Goal: Navigation & Orientation: Go to known website

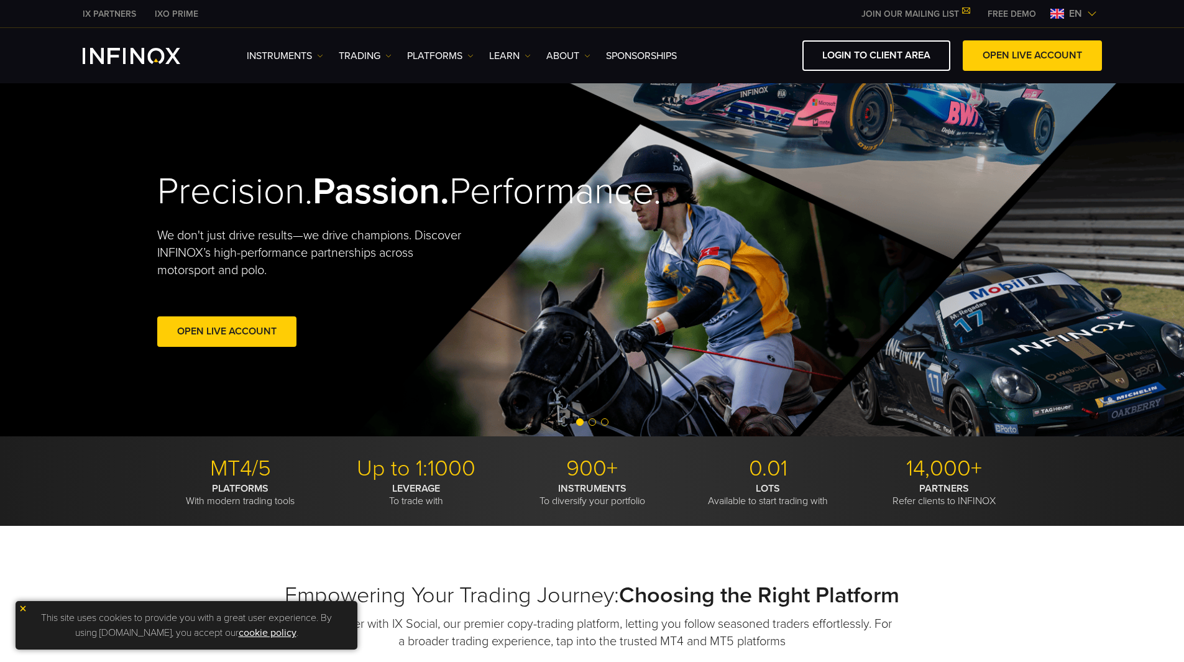
click at [1065, 22] on div "IX PARTNERS IXO PRIME JOIN OUR MAILING LIST Never Miss a Trading Opportunity wi…" at bounding box center [593, 13] width 1020 height 27
click at [1075, 17] on span "en" at bounding box center [1075, 13] width 23 height 15
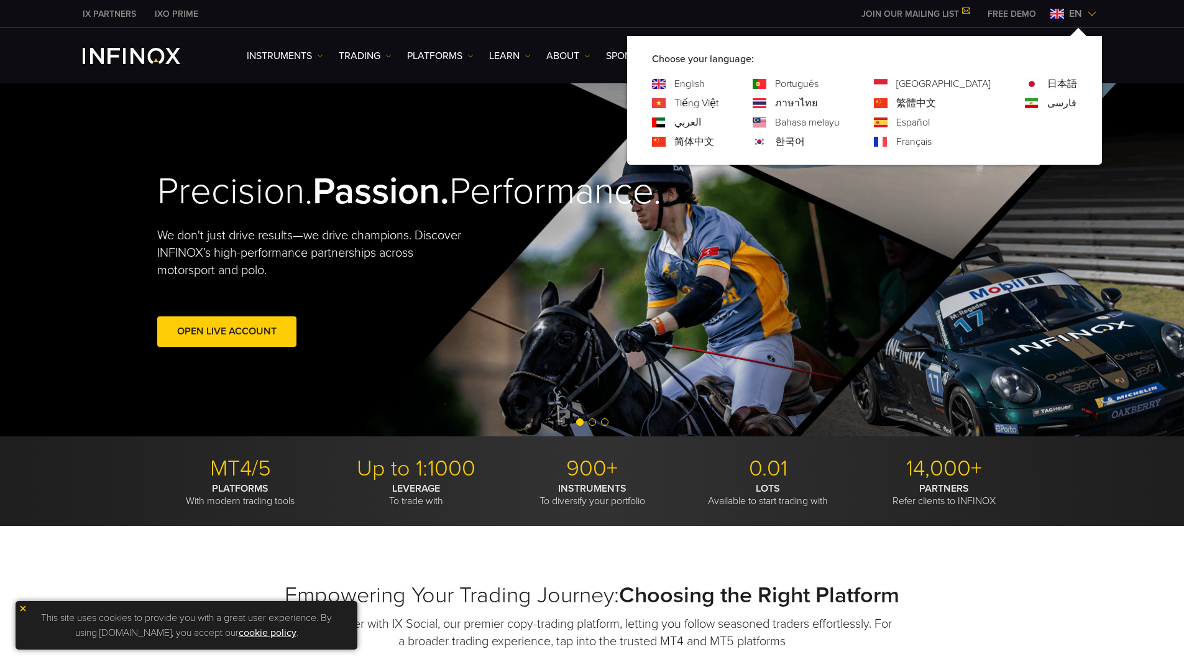
click at [819, 83] on link "Português" at bounding box center [797, 83] width 44 height 15
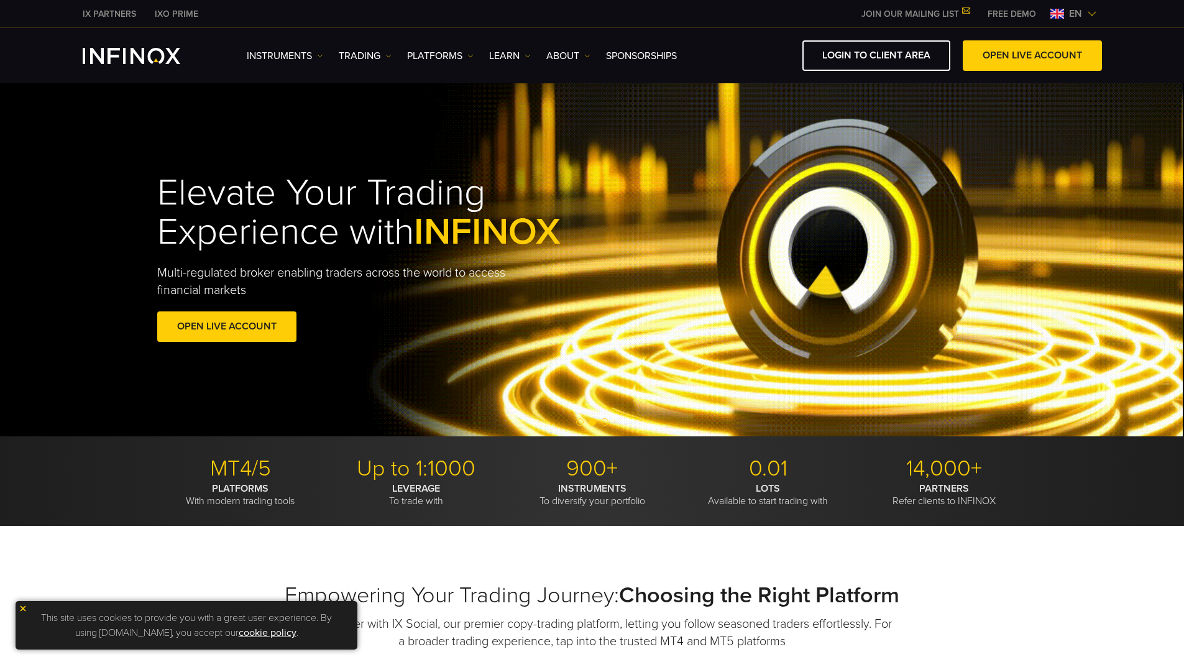
click at [1097, 12] on div "en" at bounding box center [1074, 13] width 57 height 15
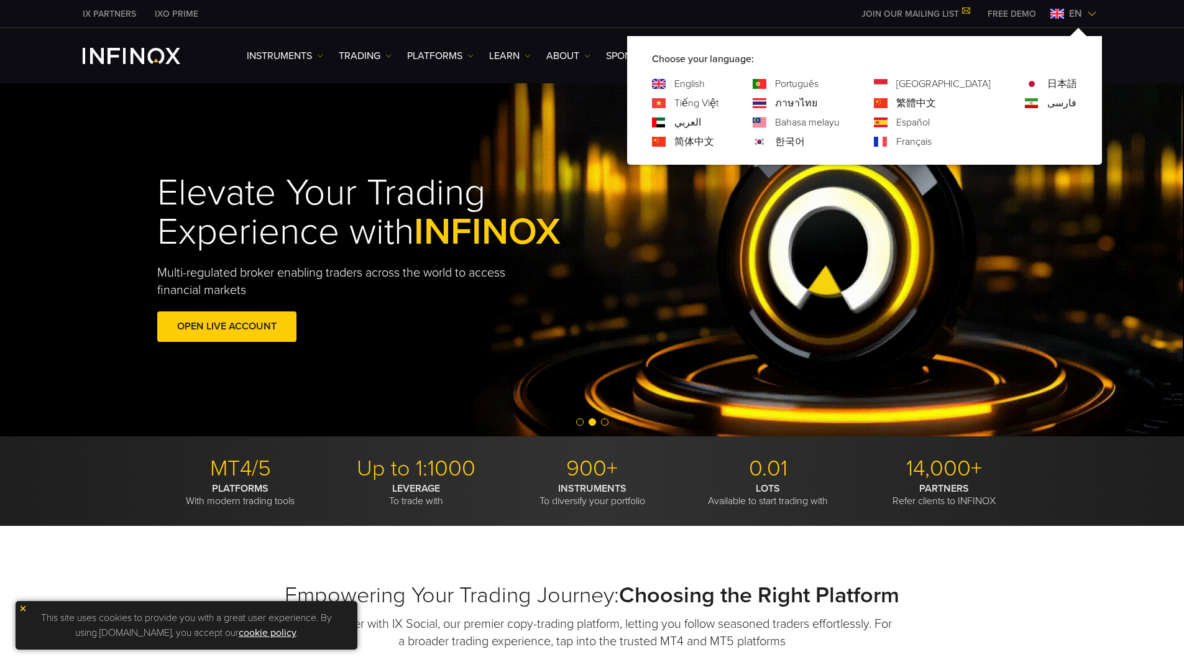
click at [969, 80] on link "[GEOGRAPHIC_DATA]" at bounding box center [943, 83] width 94 height 15
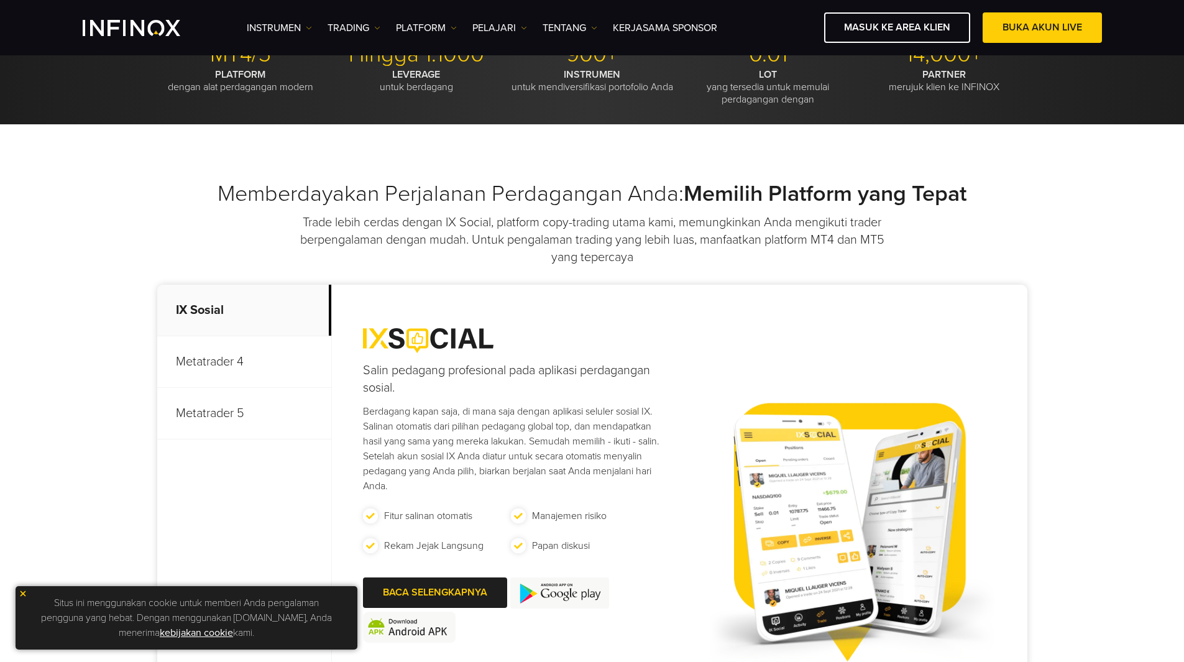
scroll to position [435, 0]
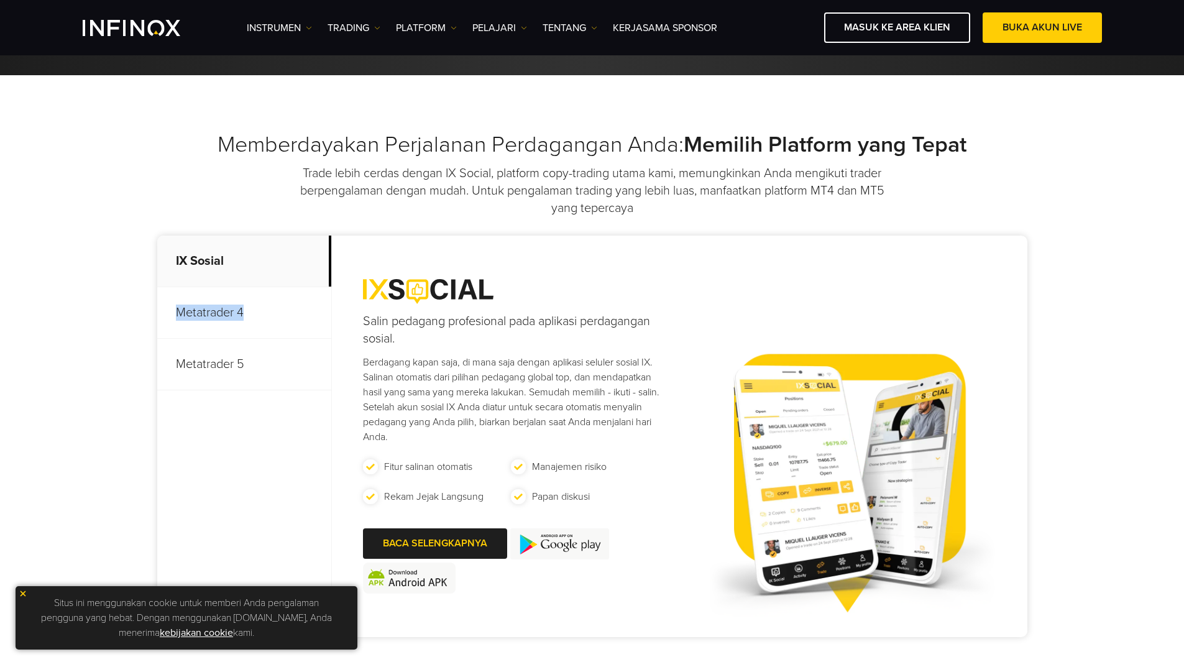
drag, startPoint x: 252, startPoint y: 313, endPoint x: 161, endPoint y: 307, distance: 91.6
click at [161, 307] on p "Metatrader 4" at bounding box center [244, 313] width 174 height 52
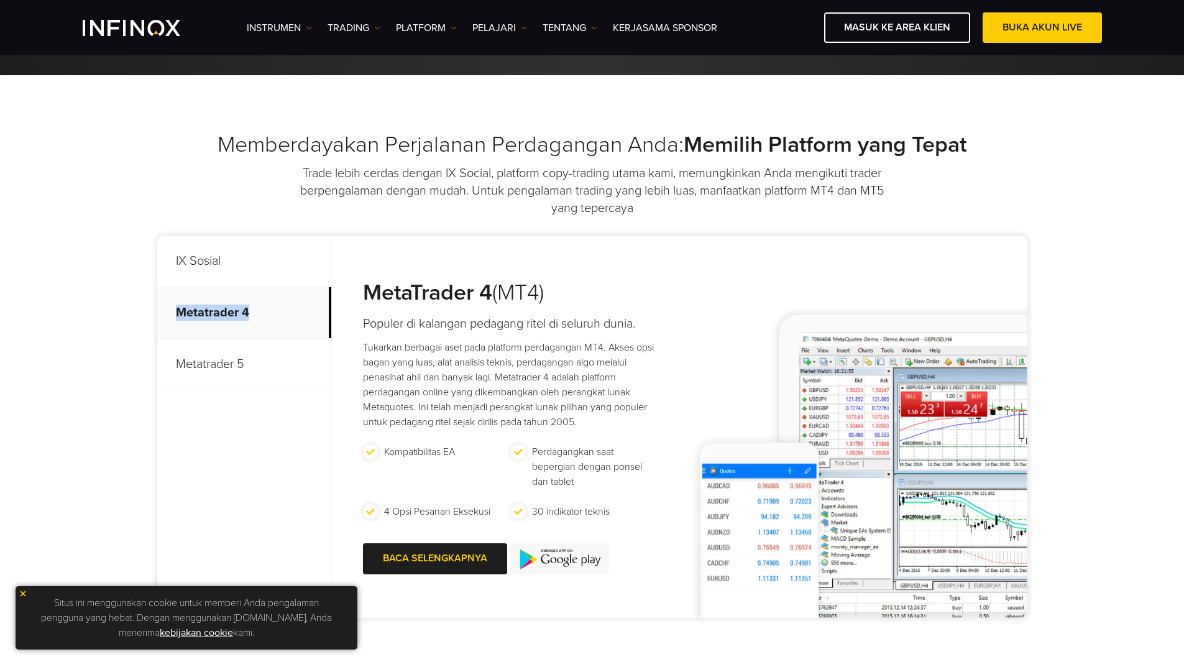
copy p "Metatrader 4"
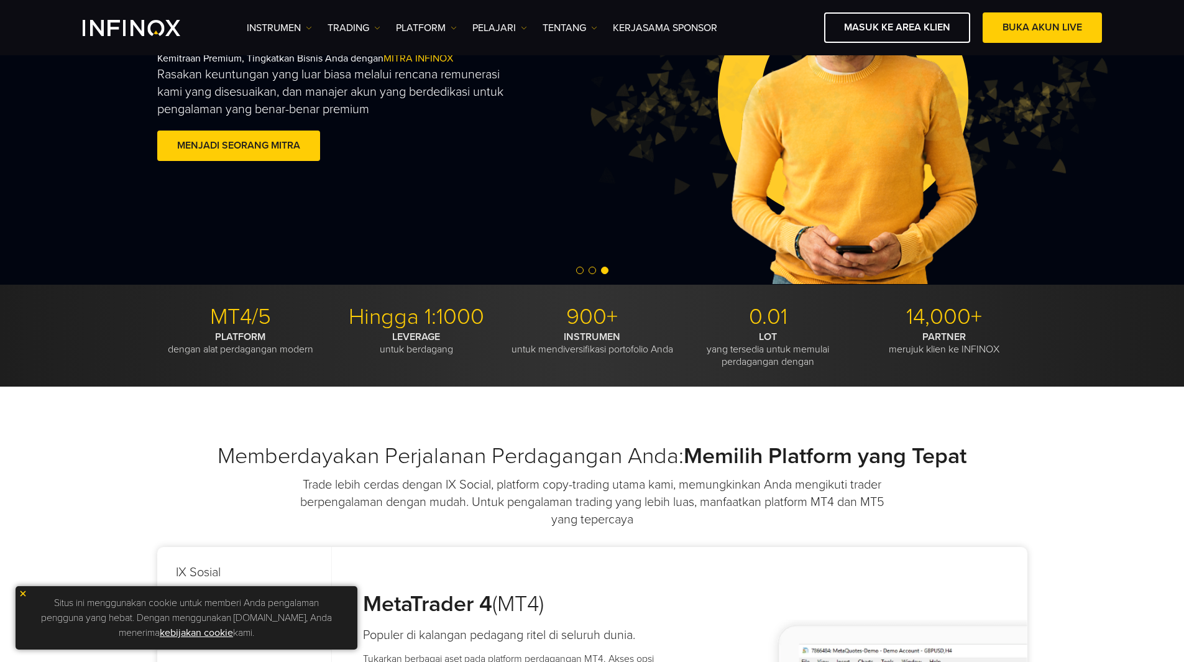
scroll to position [0, 0]
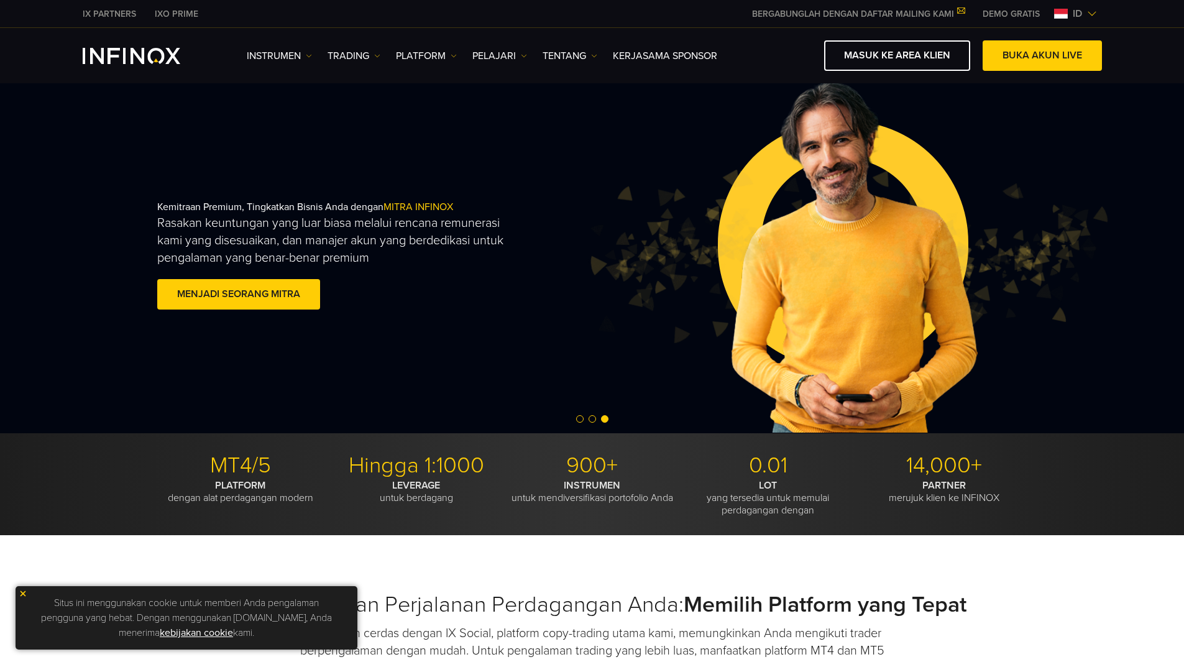
click at [1081, 13] on span "id" at bounding box center [1077, 13] width 19 height 15
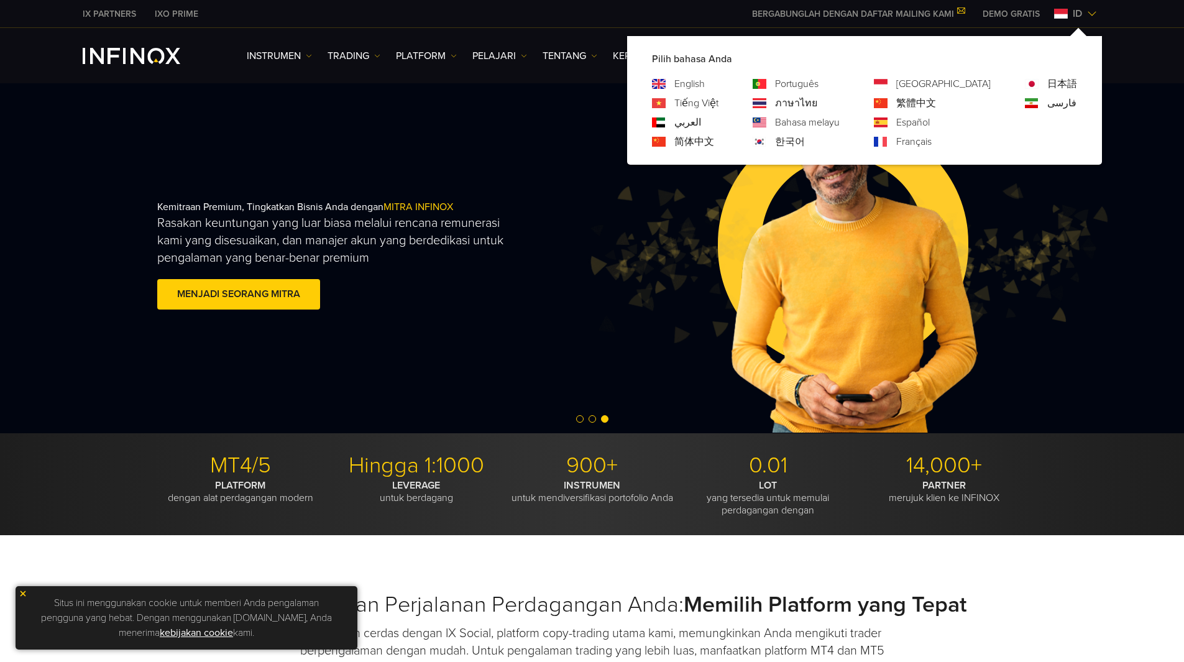
click at [1057, 85] on link "日本語" at bounding box center [1063, 83] width 30 height 15
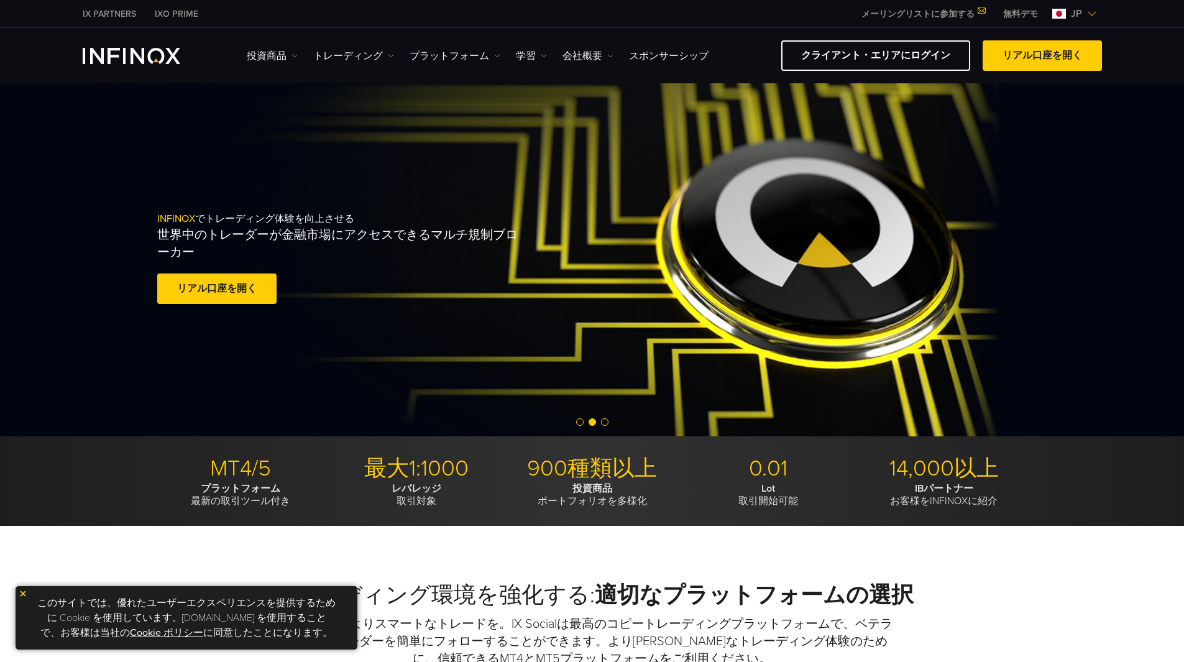
click at [1092, 3] on div "IX PARTNERS IXO PRIME メーリングリストに参加する IX Daily で取引のチャンスを逃しません。 今すぐ参加しましょう! 利用規約 を…" at bounding box center [593, 13] width 1020 height 27
click at [1094, 12] on img at bounding box center [1092, 14] width 10 height 10
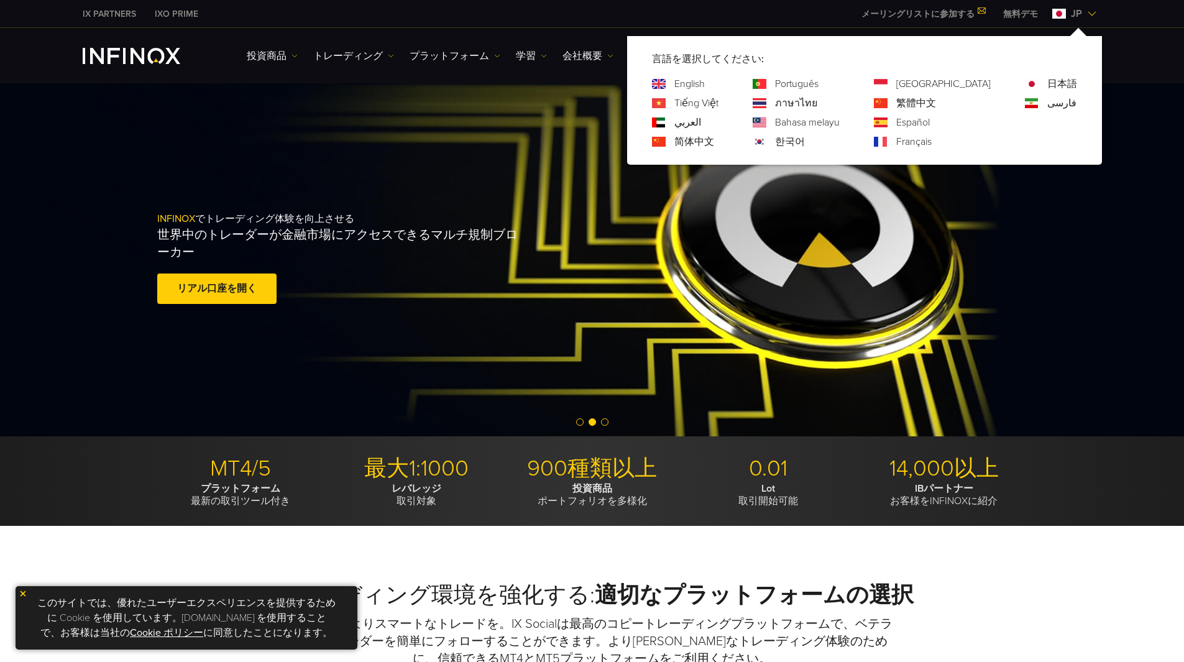
click at [719, 101] on link "Tiếng Việt" at bounding box center [697, 103] width 44 height 15
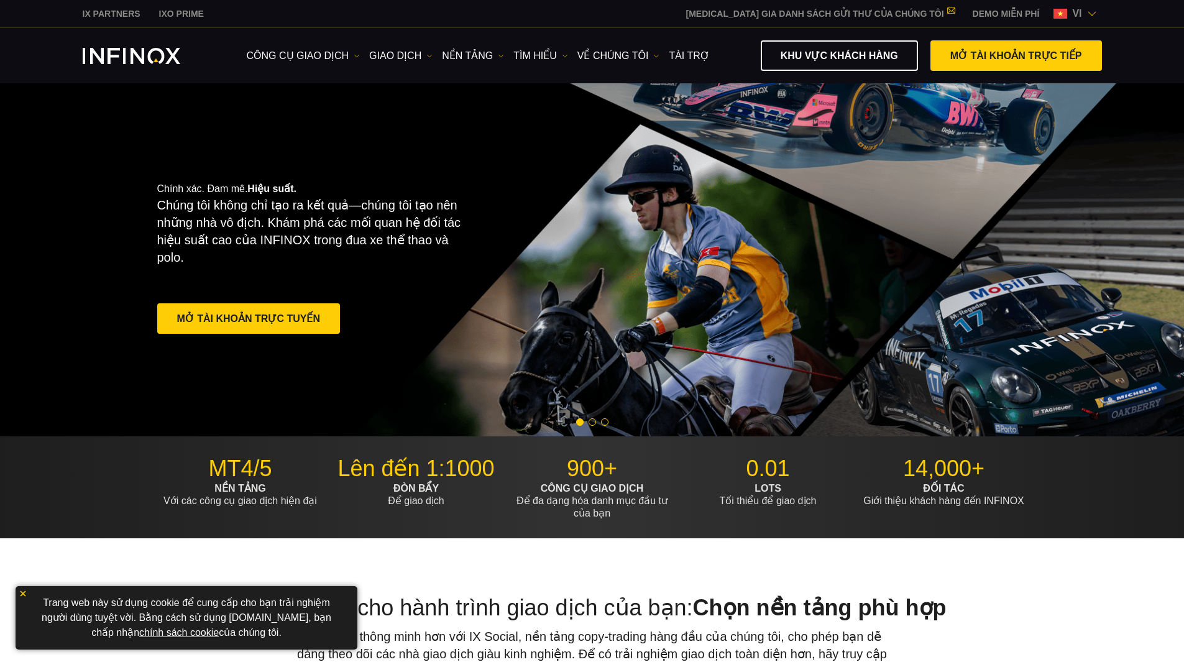
click at [1076, 16] on span "vi" at bounding box center [1076, 13] width 19 height 15
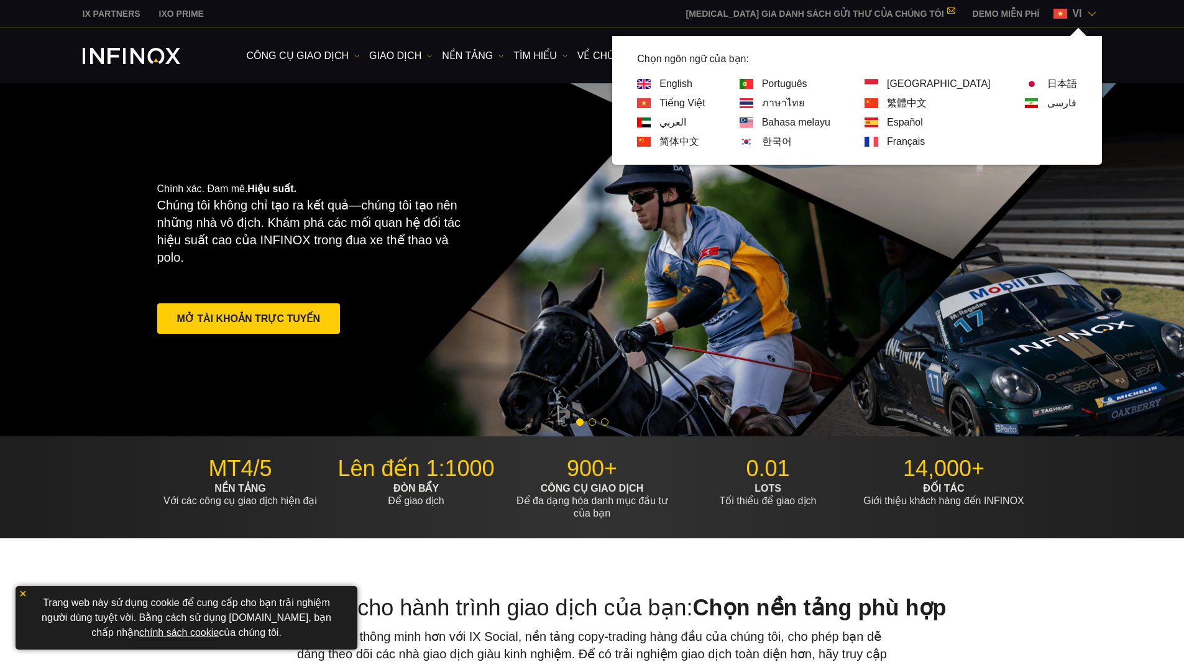
click at [804, 99] on link "ภาษาไทย" at bounding box center [783, 103] width 42 height 15
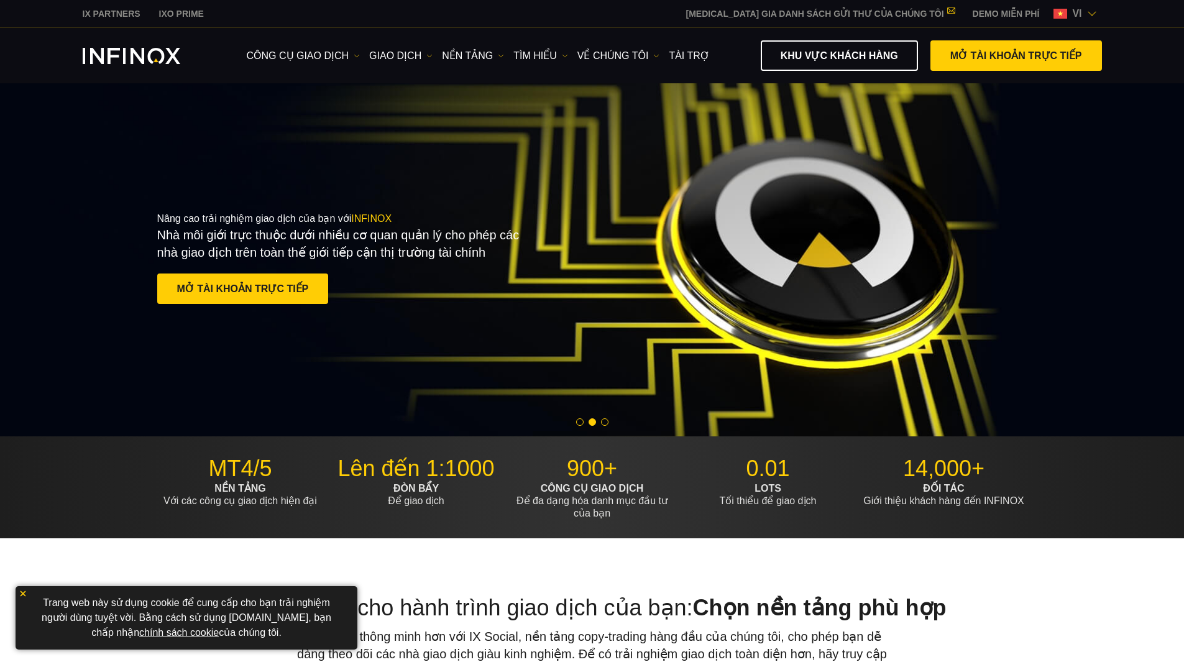
click at [1095, 5] on div "IX PARTNERS IXO PRIME [MEDICAL_DATA] GIA DANH SÁCH GỬI THƯ CỦA CHÚNG TÔI Không …" at bounding box center [593, 13] width 1020 height 27
click at [1094, 12] on img at bounding box center [1092, 14] width 10 height 10
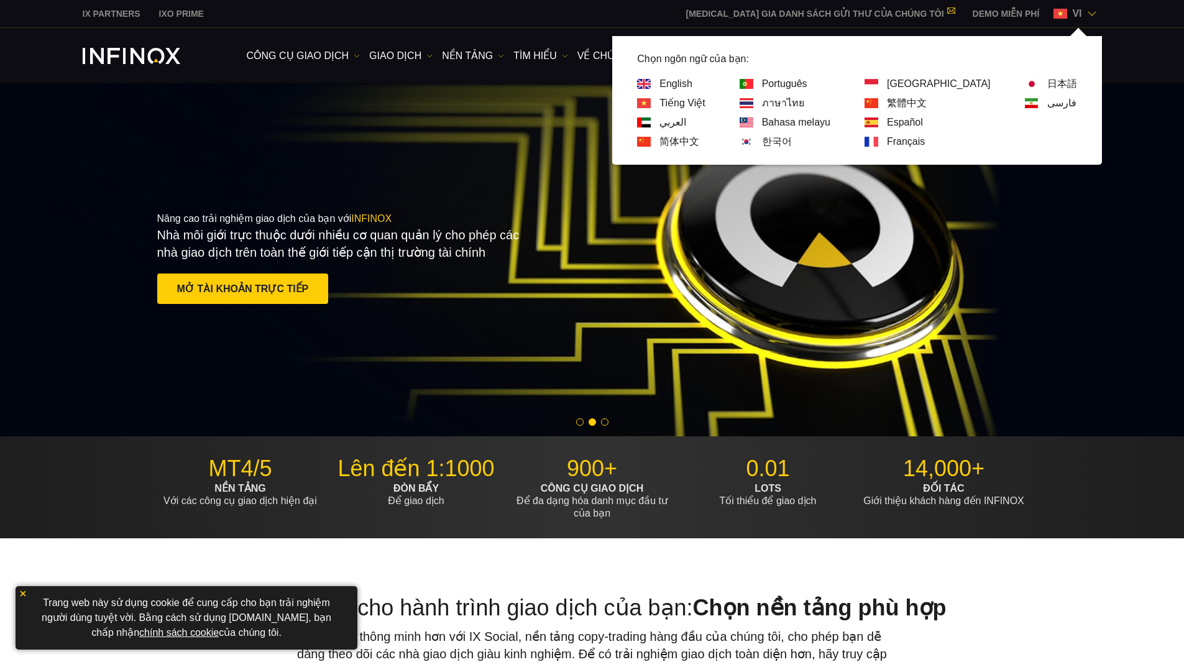
click at [927, 99] on link "繁體中文" at bounding box center [907, 103] width 40 height 15
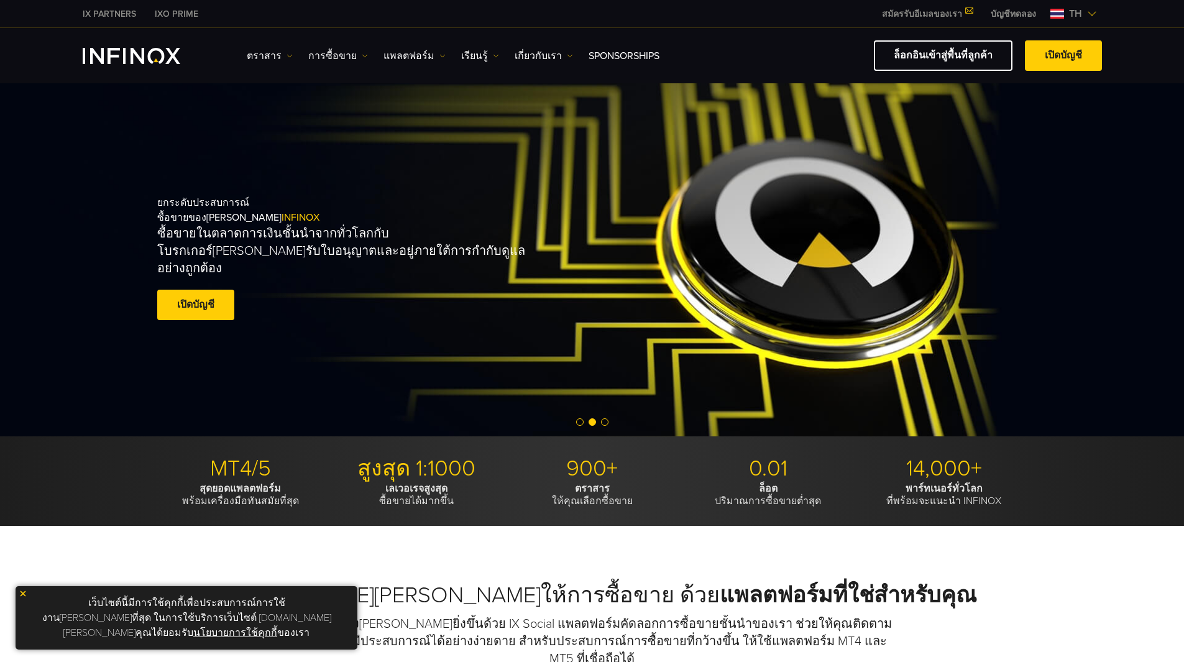
click at [1086, 17] on span "th" at bounding box center [1075, 13] width 23 height 15
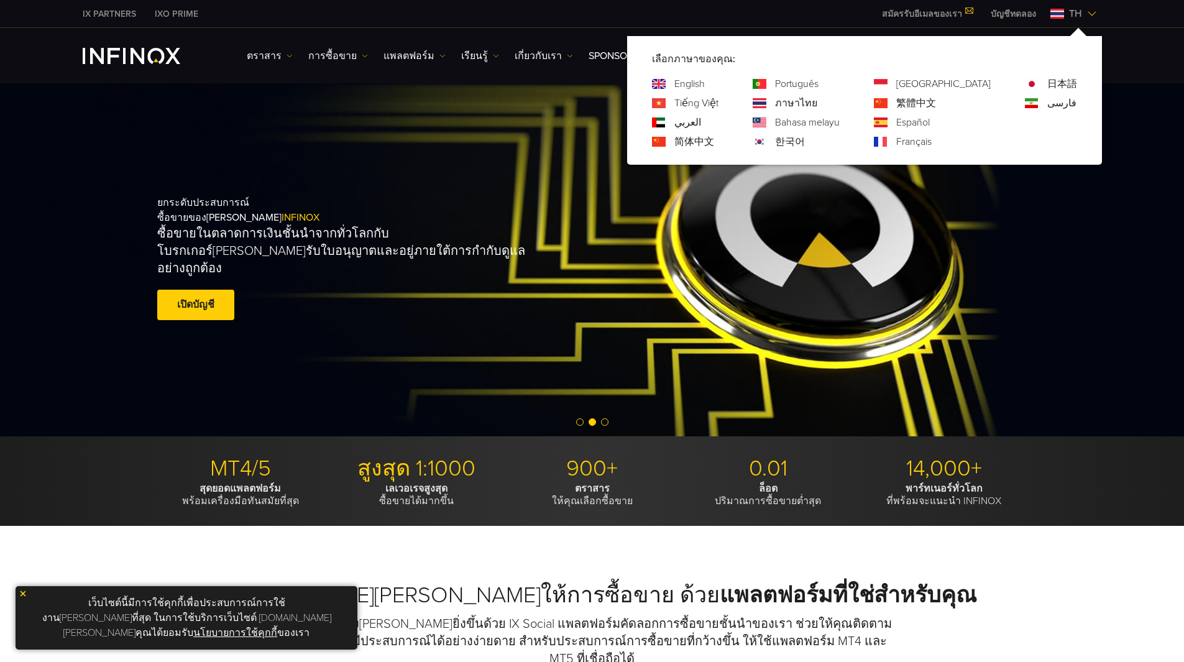
click at [840, 124] on link "Bahasa melayu" at bounding box center [807, 122] width 65 height 15
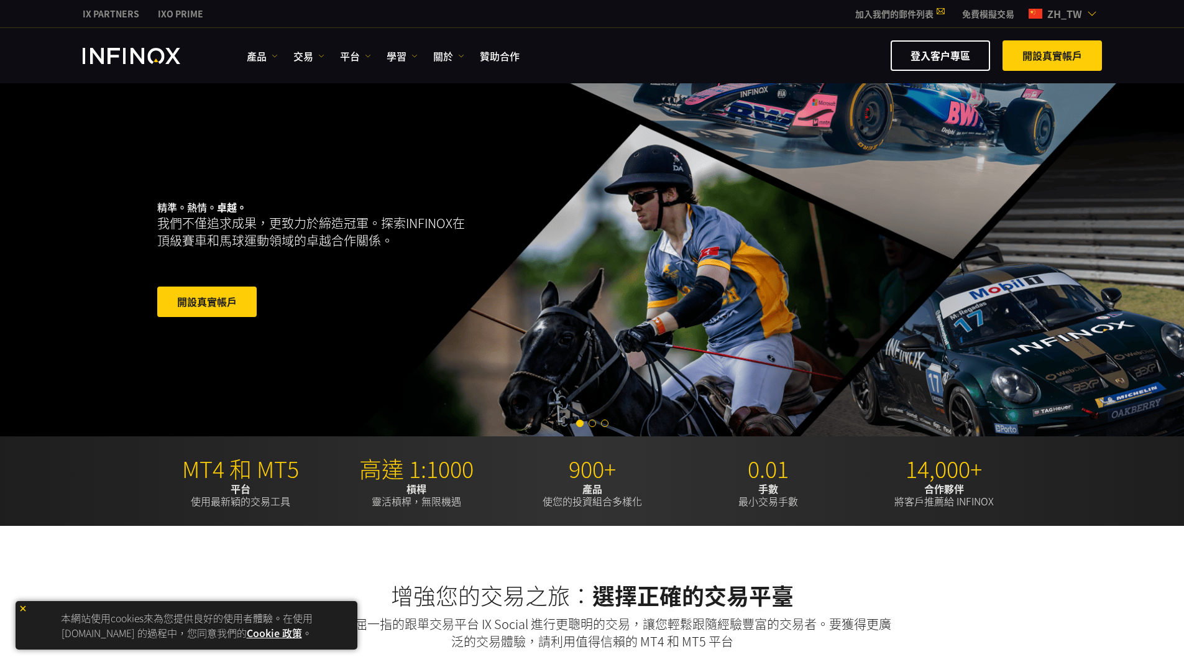
click at [1087, 16] on img at bounding box center [1092, 14] width 10 height 10
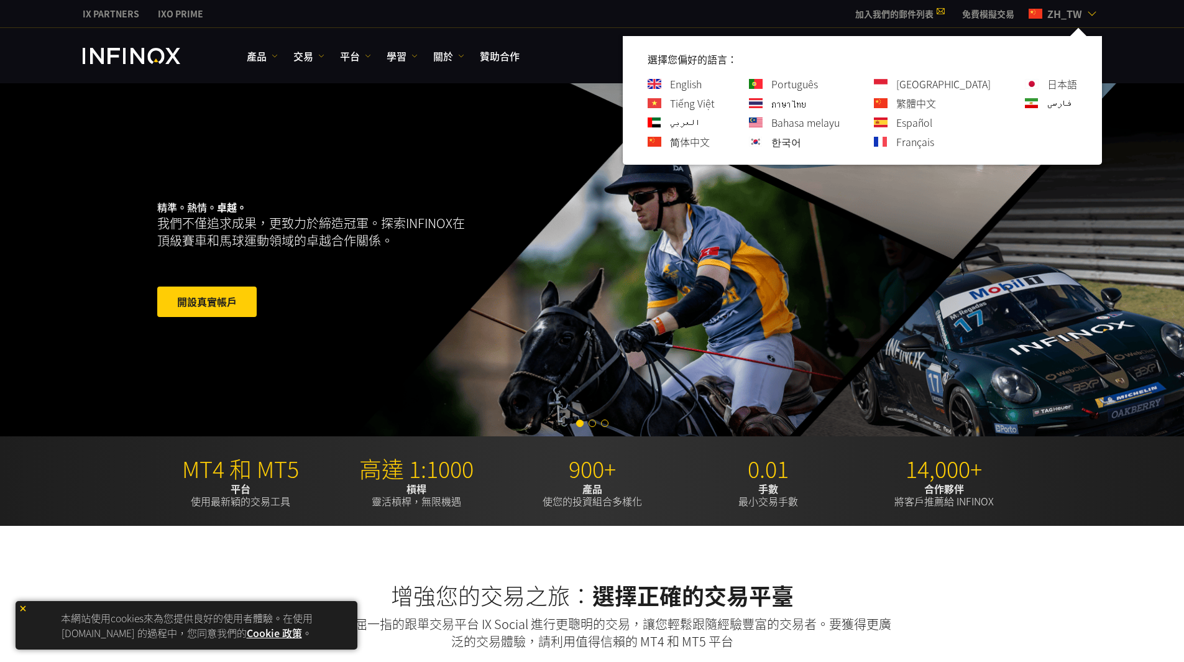
click at [1062, 106] on link "فارسی" at bounding box center [1060, 103] width 25 height 15
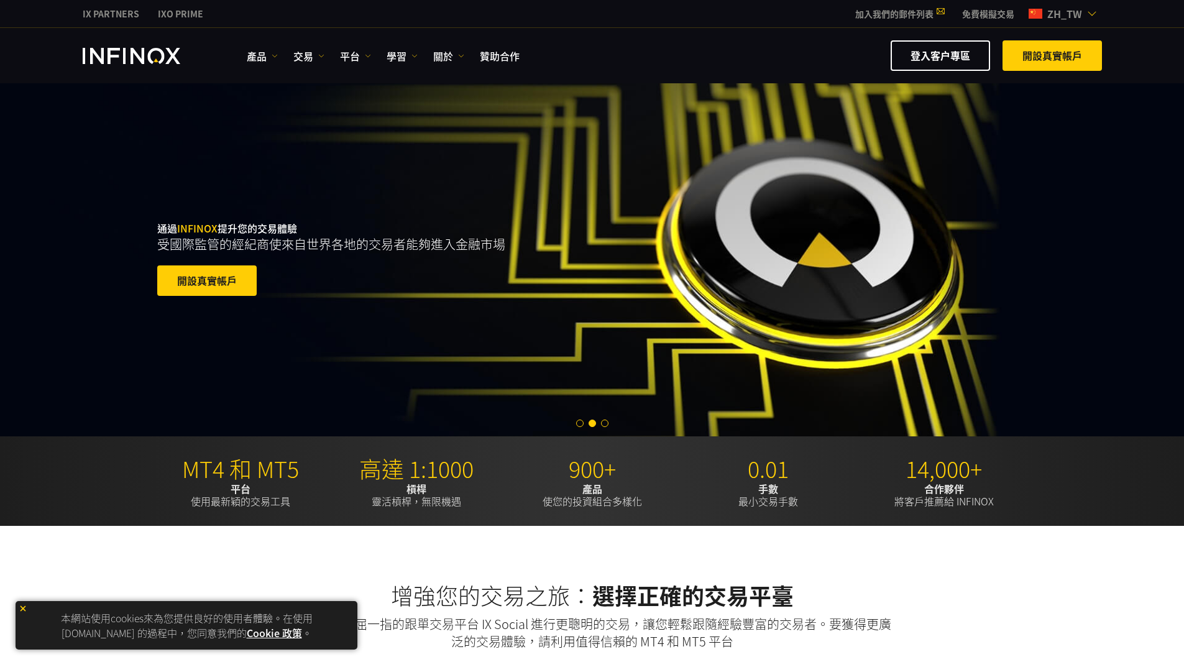
click at [1054, 6] on div "IX PARTNERS IXO PRIME 加入我們的郵件列表 千萬不要錯過 IX Daily 的交易機會。 立即參加！ 我已閱讀並同意 條款及細則 。 訂閱…" at bounding box center [593, 13] width 1020 height 27
click at [1059, 12] on span "zh_tw" at bounding box center [1065, 13] width 45 height 15
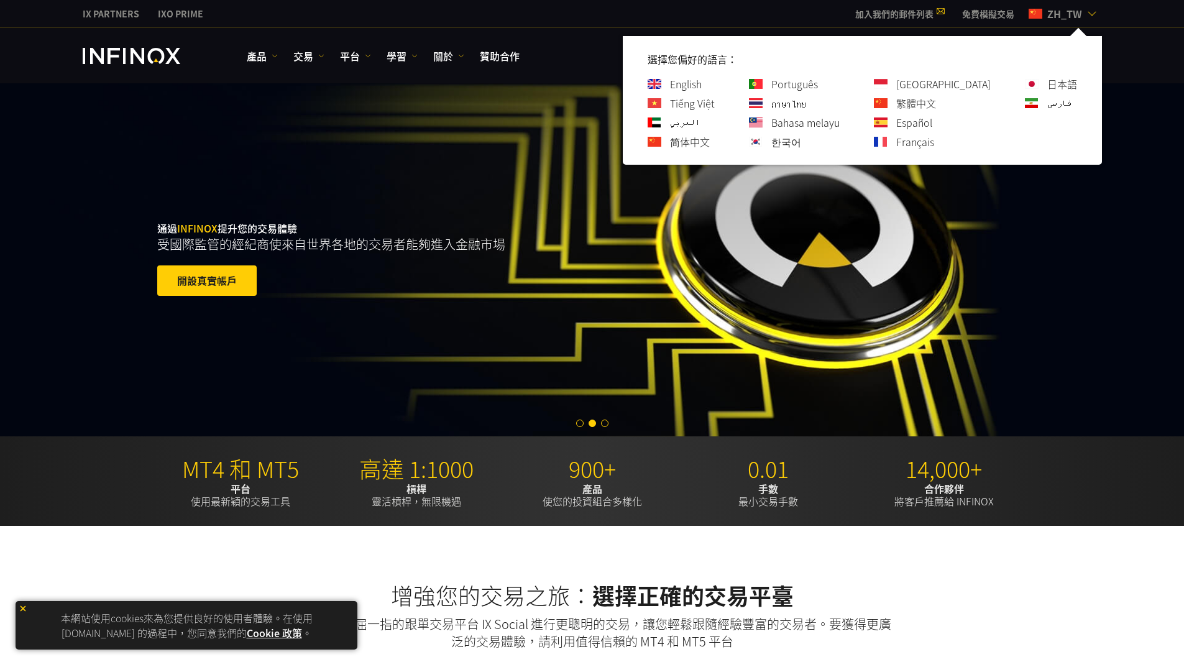
click at [700, 123] on link "العربي" at bounding box center [685, 122] width 30 height 15
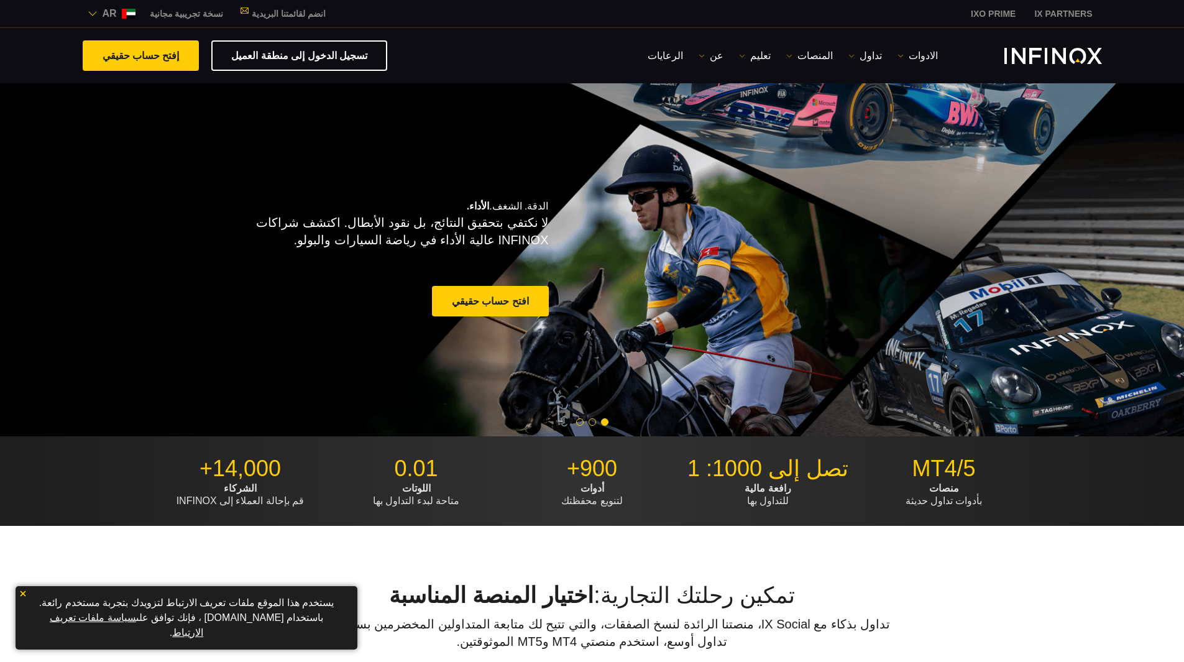
click at [93, 17] on img at bounding box center [93, 14] width 10 height 10
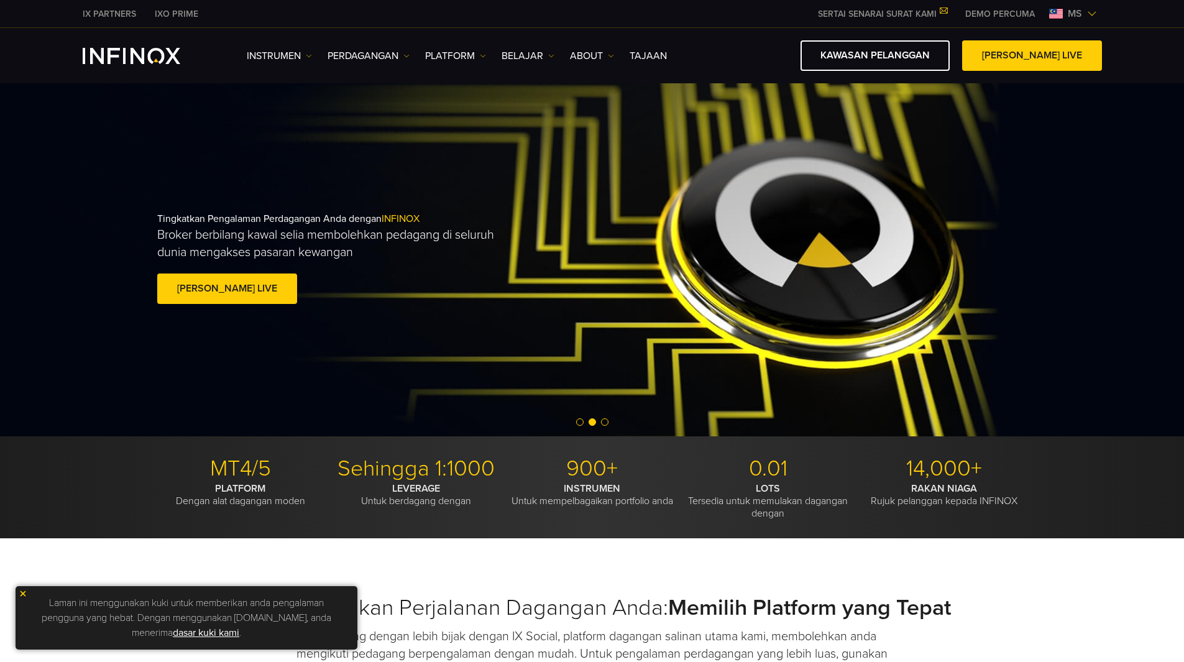
click at [1079, 19] on span "ms" at bounding box center [1075, 13] width 24 height 15
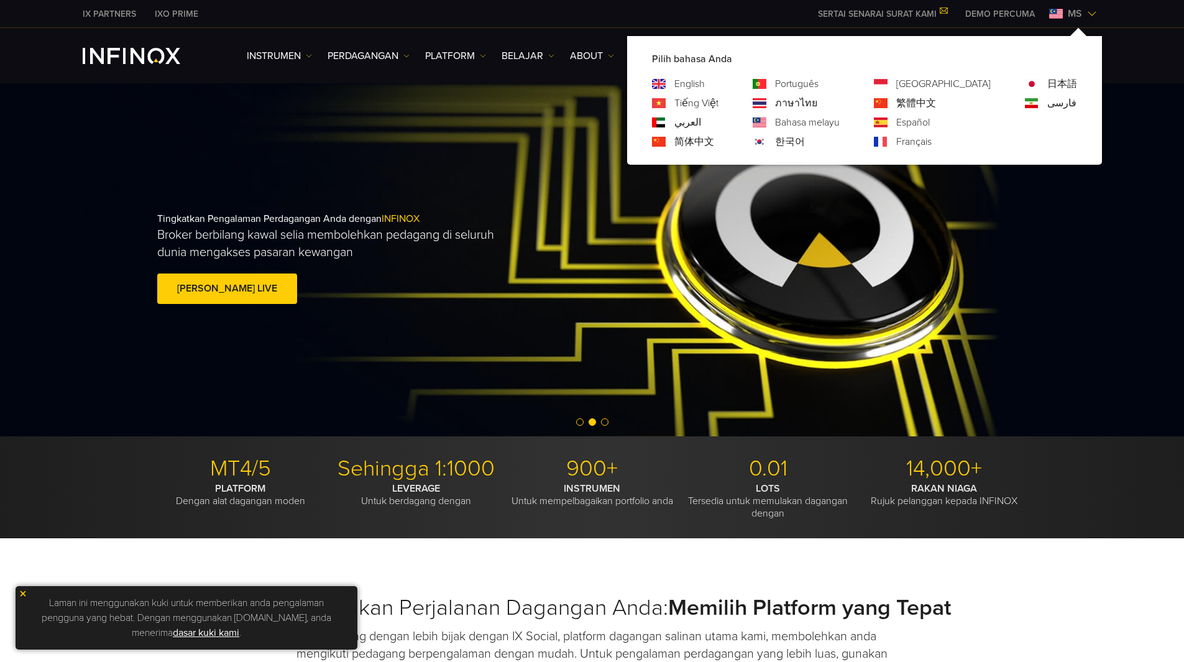
click at [930, 124] on link "Español" at bounding box center [913, 122] width 34 height 15
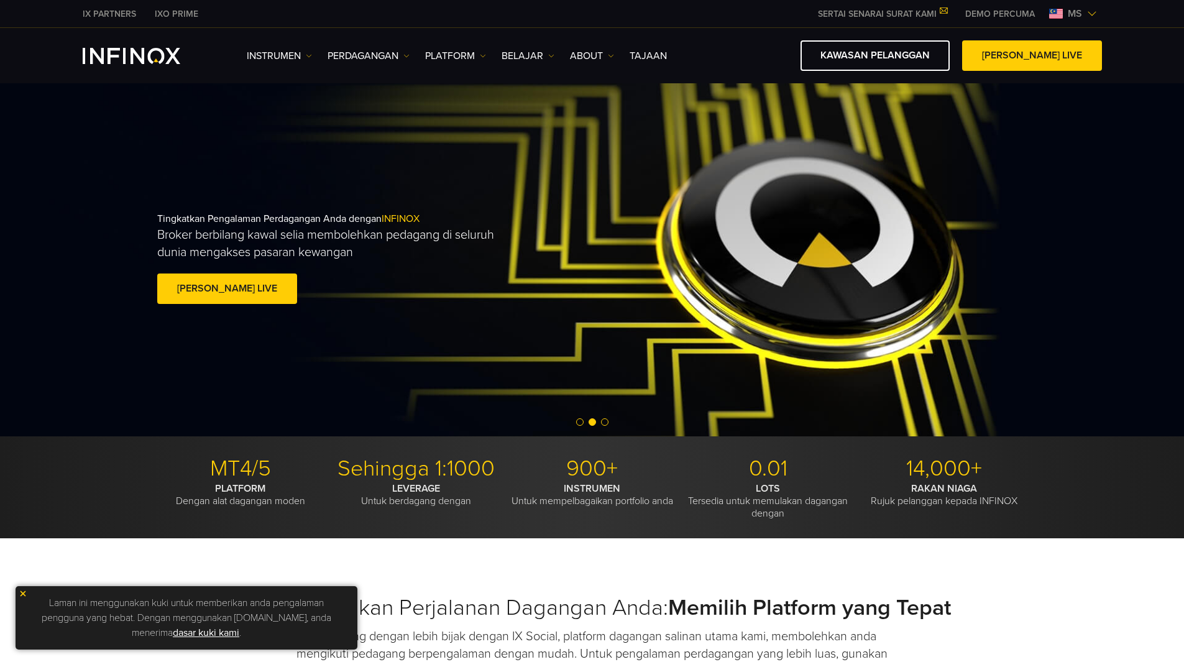
click at [1085, 14] on span "ms" at bounding box center [1075, 13] width 24 height 15
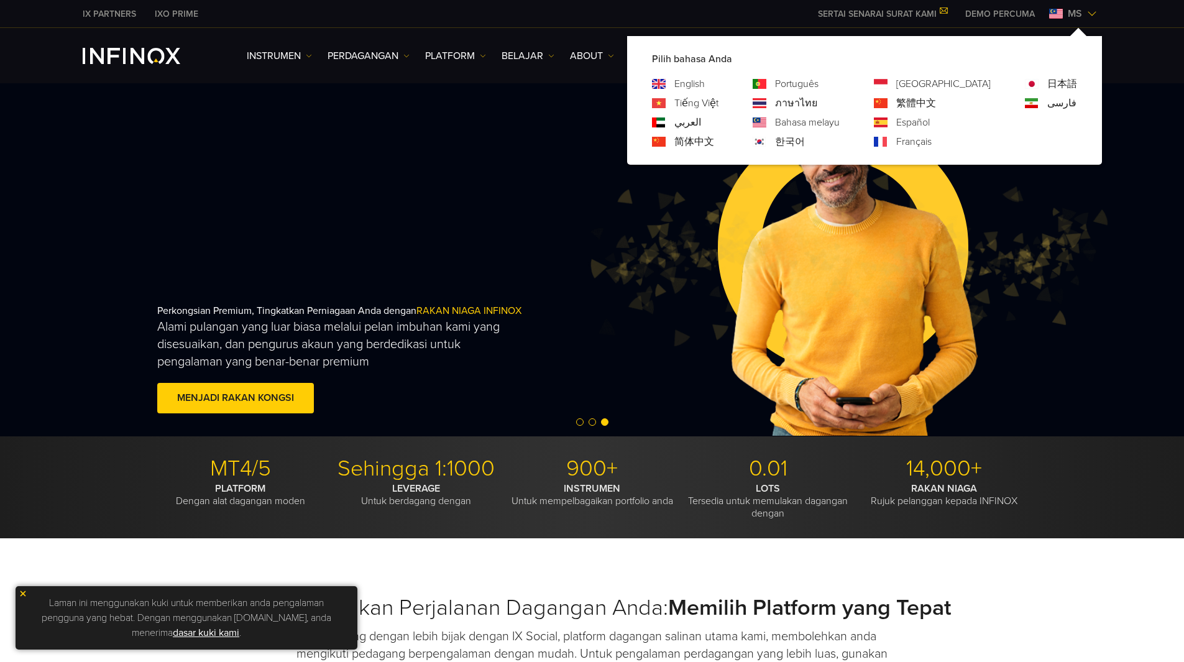
click at [714, 139] on link "简体中文" at bounding box center [695, 141] width 40 height 15
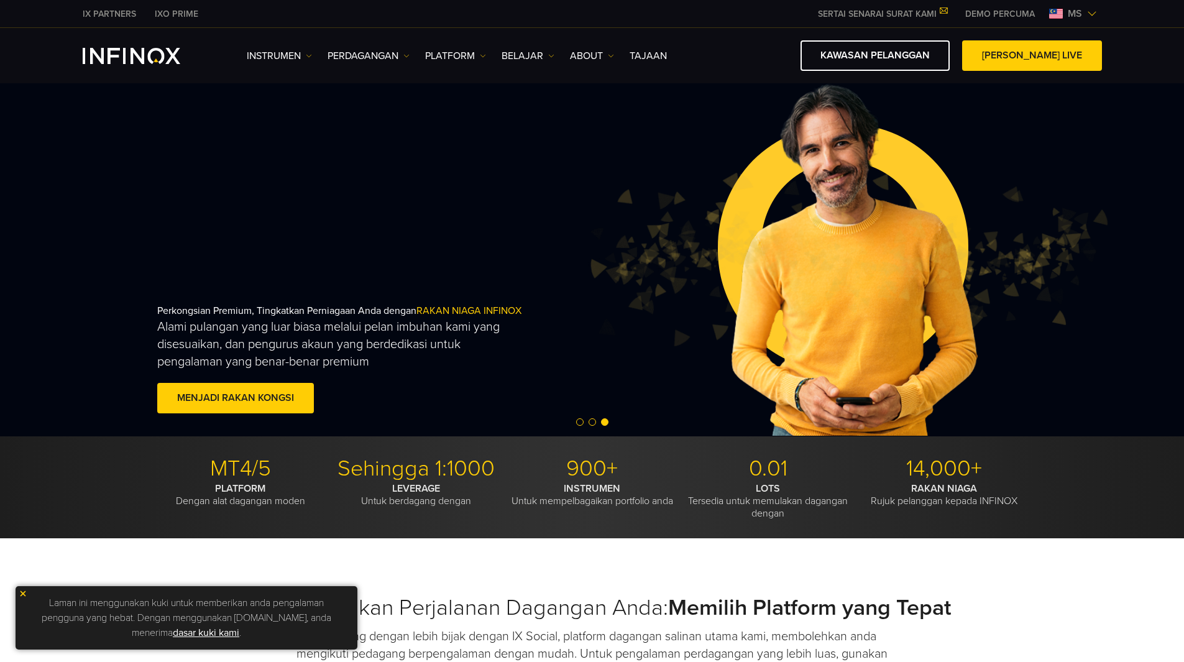
click at [1071, 16] on span "ms" at bounding box center [1075, 13] width 24 height 15
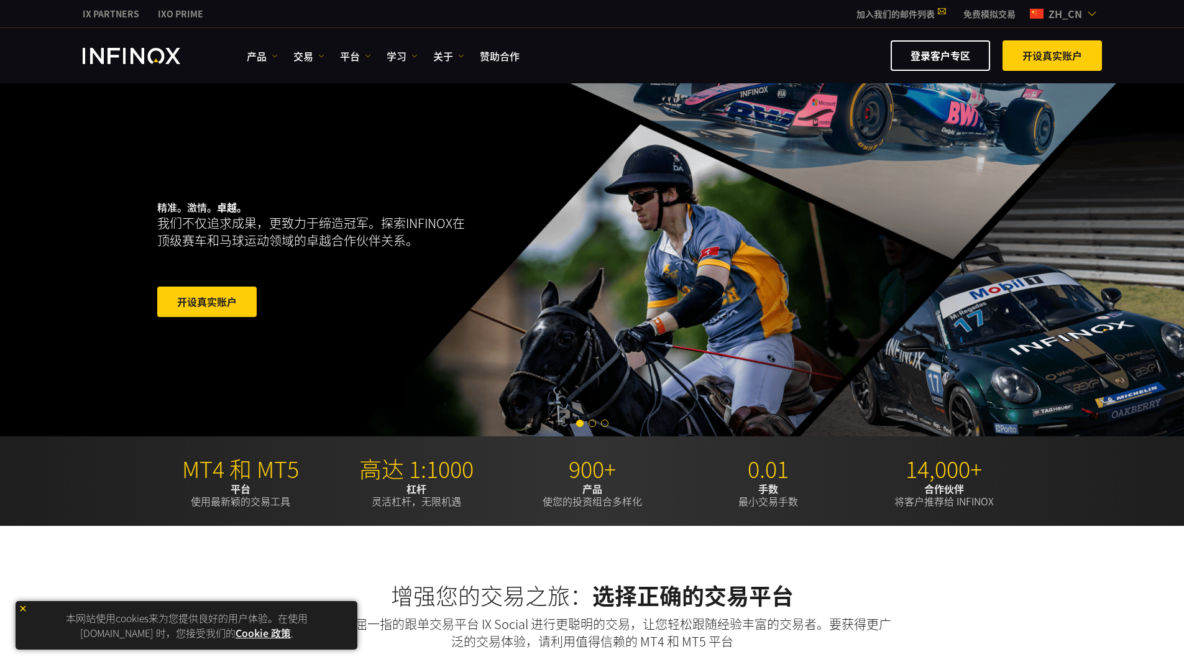
click at [1067, 12] on span "zh_cn" at bounding box center [1066, 13] width 44 height 15
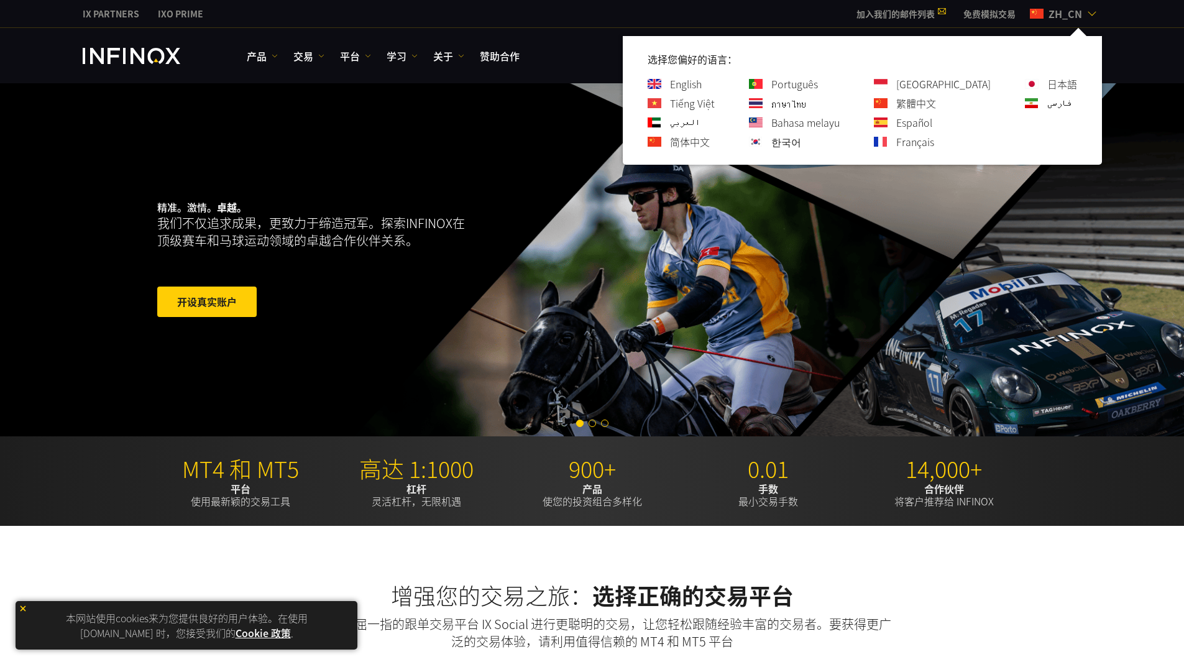
click at [801, 144] on link "한국어" at bounding box center [786, 141] width 30 height 15
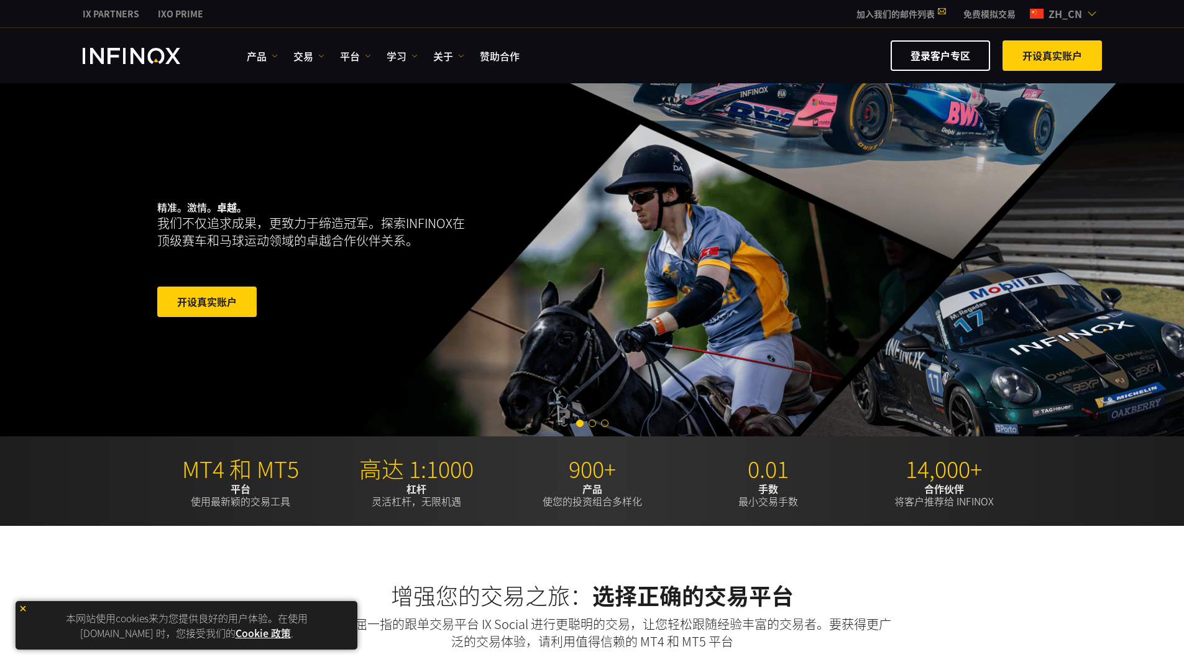
click at [1079, 14] on span "zh_cn" at bounding box center [1066, 13] width 44 height 15
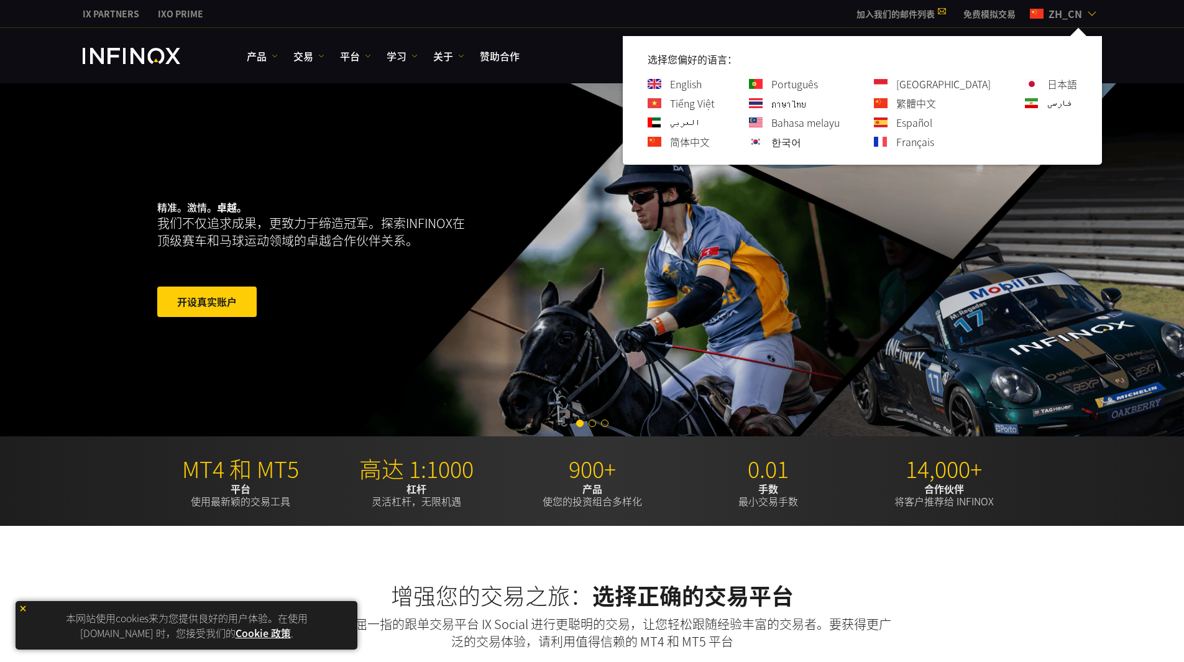
click at [944, 146] on div "Français" at bounding box center [932, 141] width 117 height 15
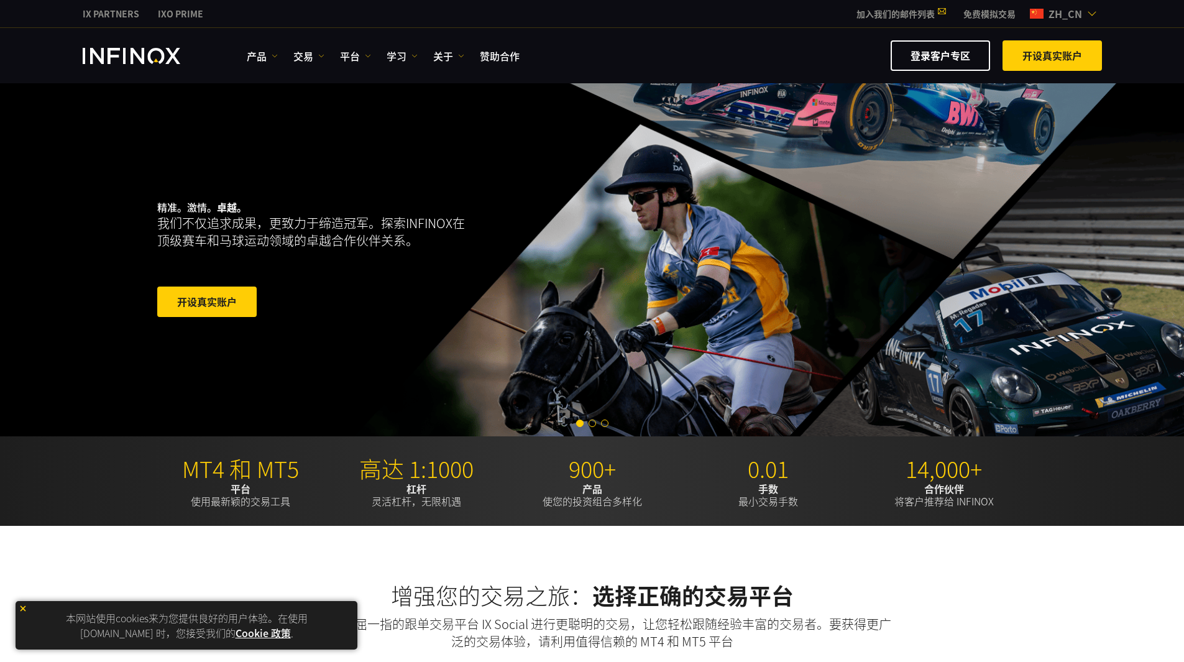
click at [1064, 18] on span "zh_cn" at bounding box center [1066, 13] width 44 height 15
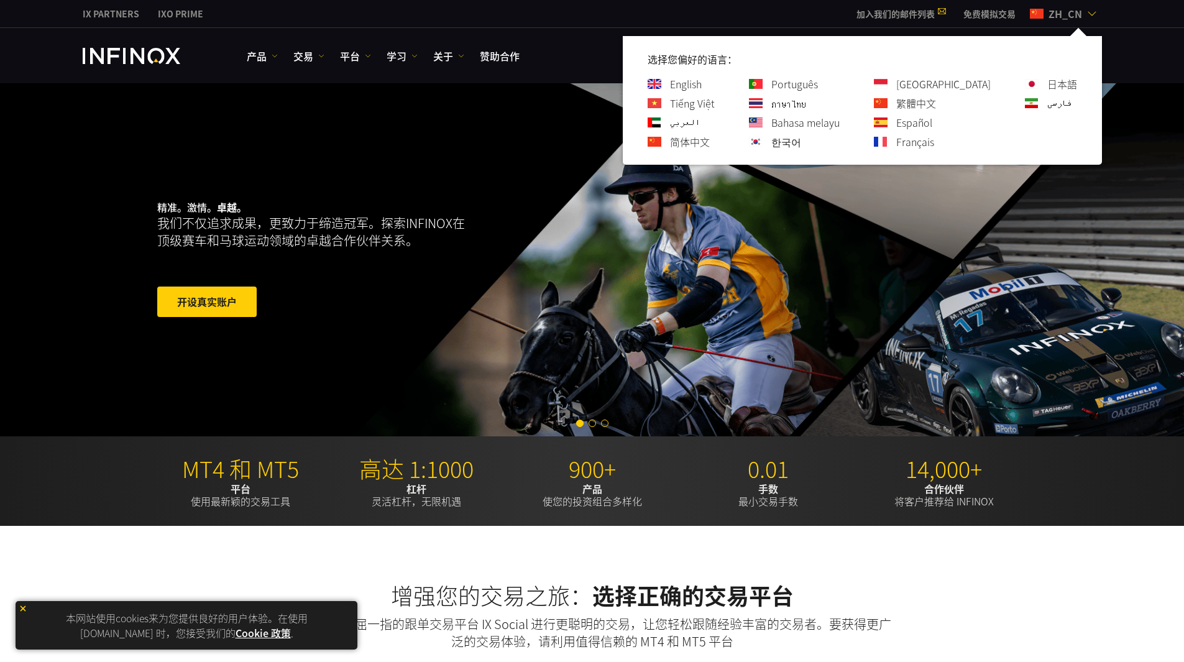
click at [934, 144] on link "Français" at bounding box center [915, 141] width 38 height 15
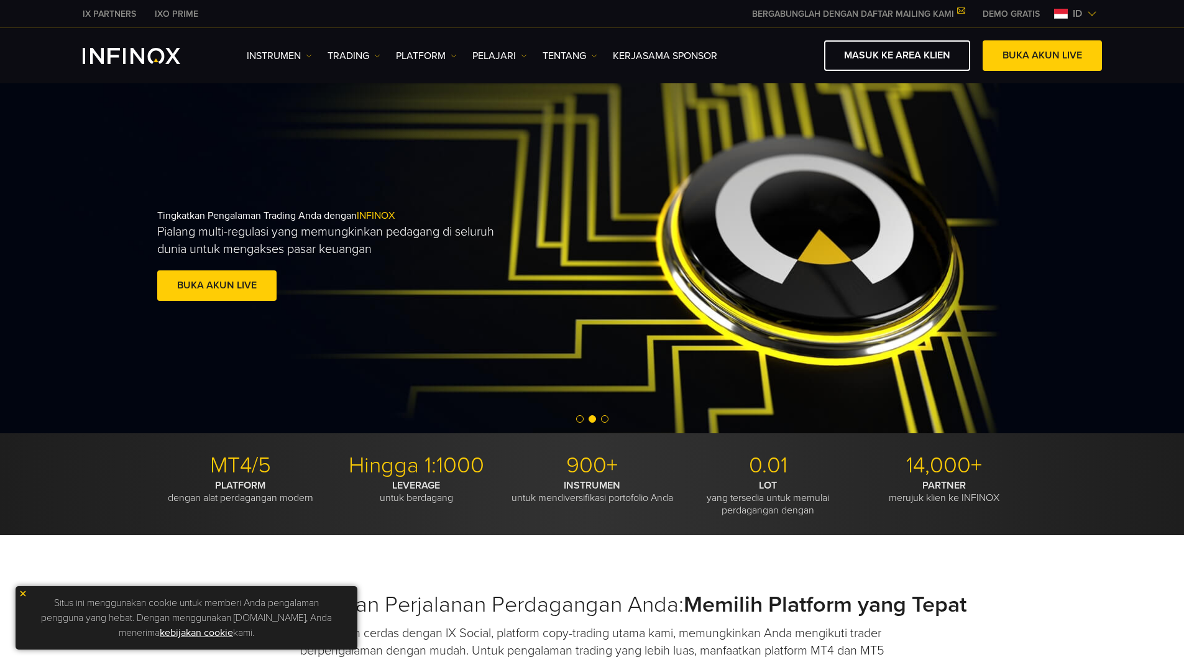
scroll to position [311, 0]
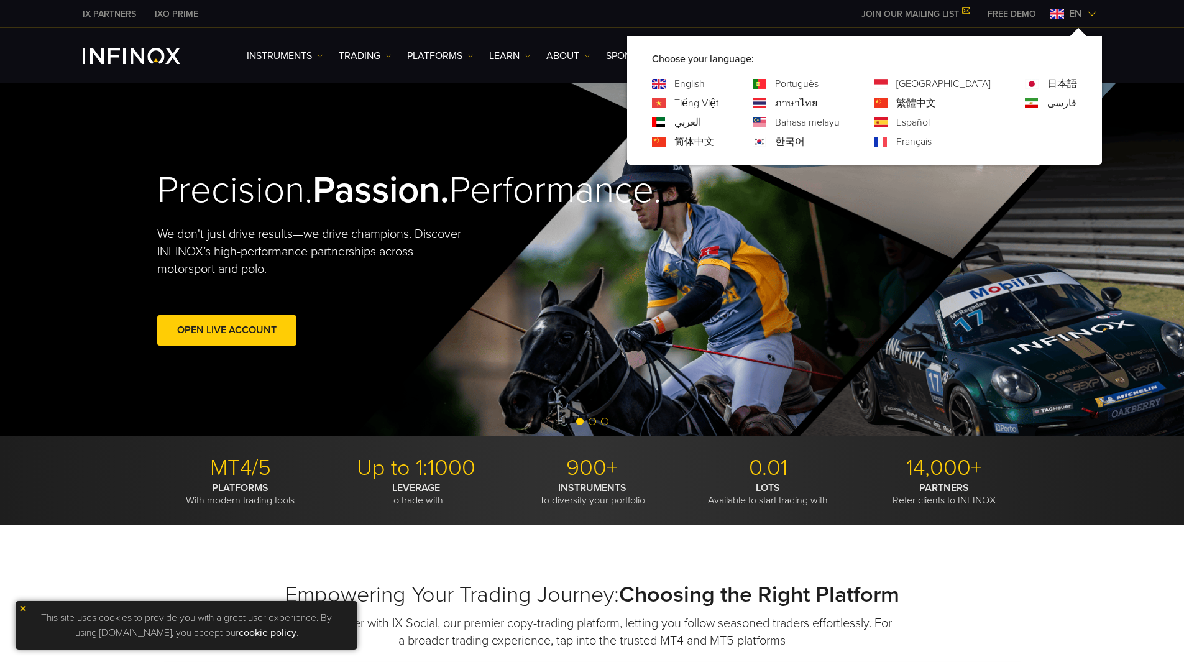
click at [819, 84] on link "Português" at bounding box center [797, 83] width 44 height 15
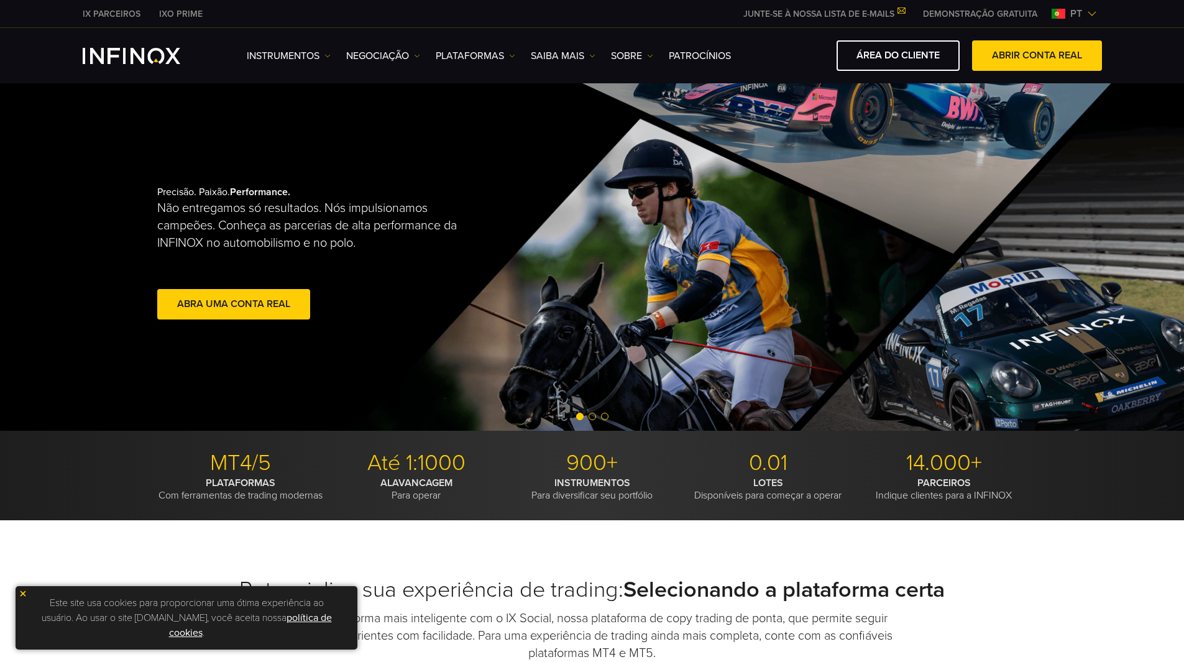
click at [1084, 15] on span "pt" at bounding box center [1077, 13] width 22 height 15
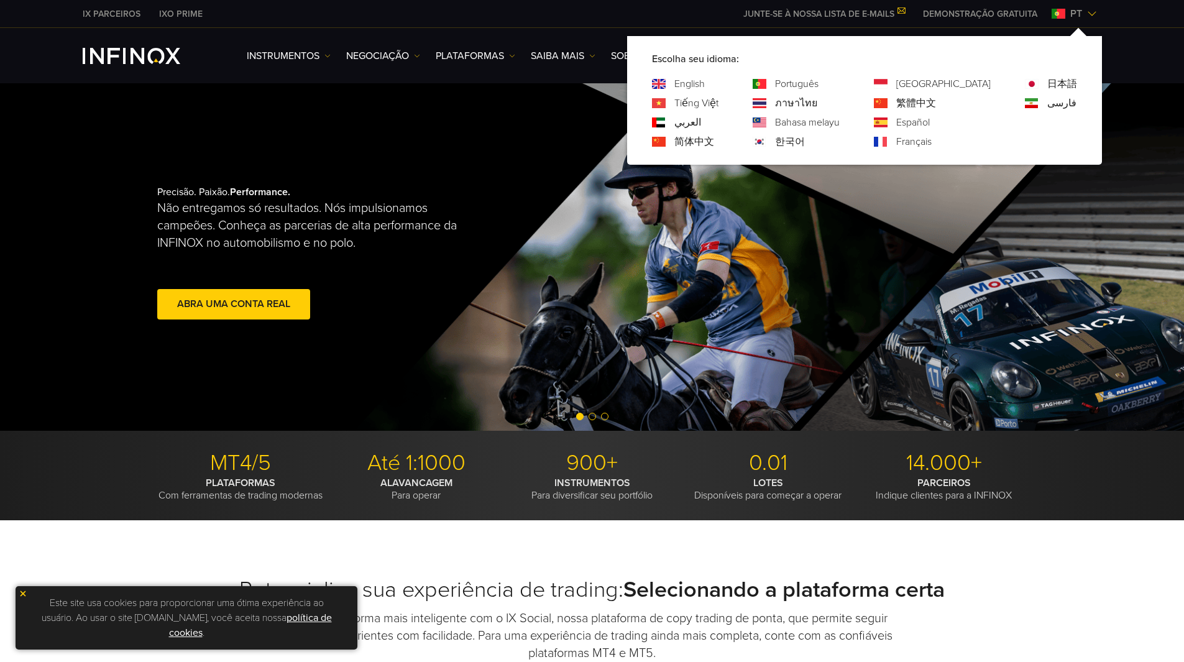
click at [964, 83] on link "[GEOGRAPHIC_DATA]" at bounding box center [943, 83] width 94 height 15
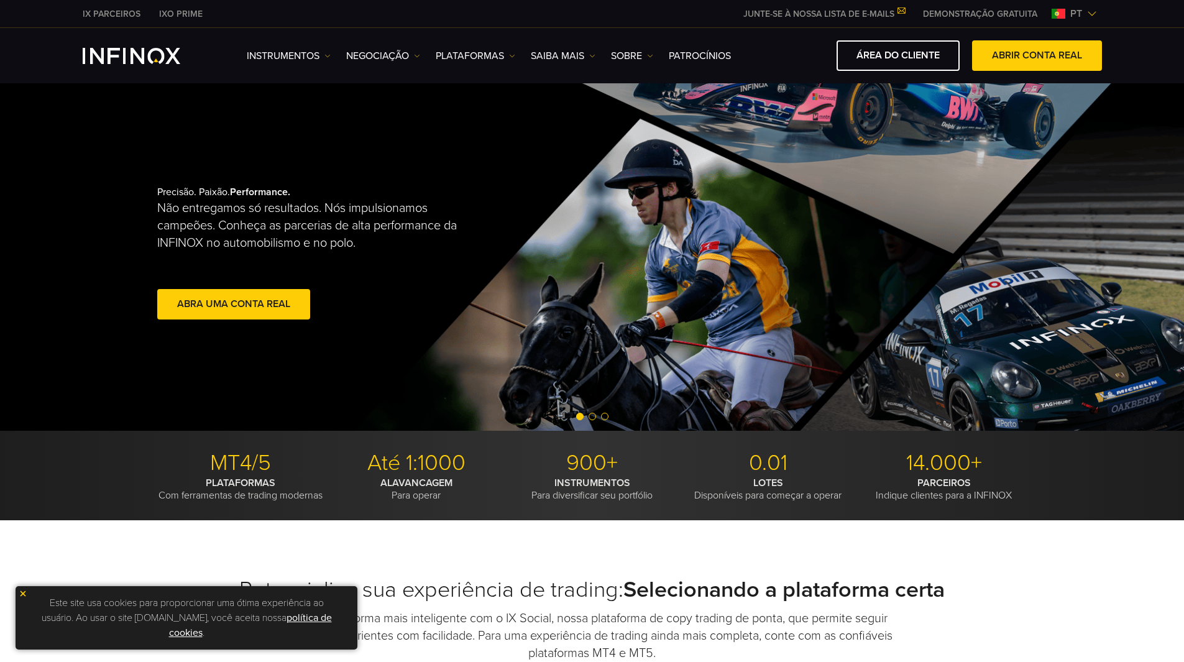
click at [1069, 16] on span "pt" at bounding box center [1077, 13] width 22 height 15
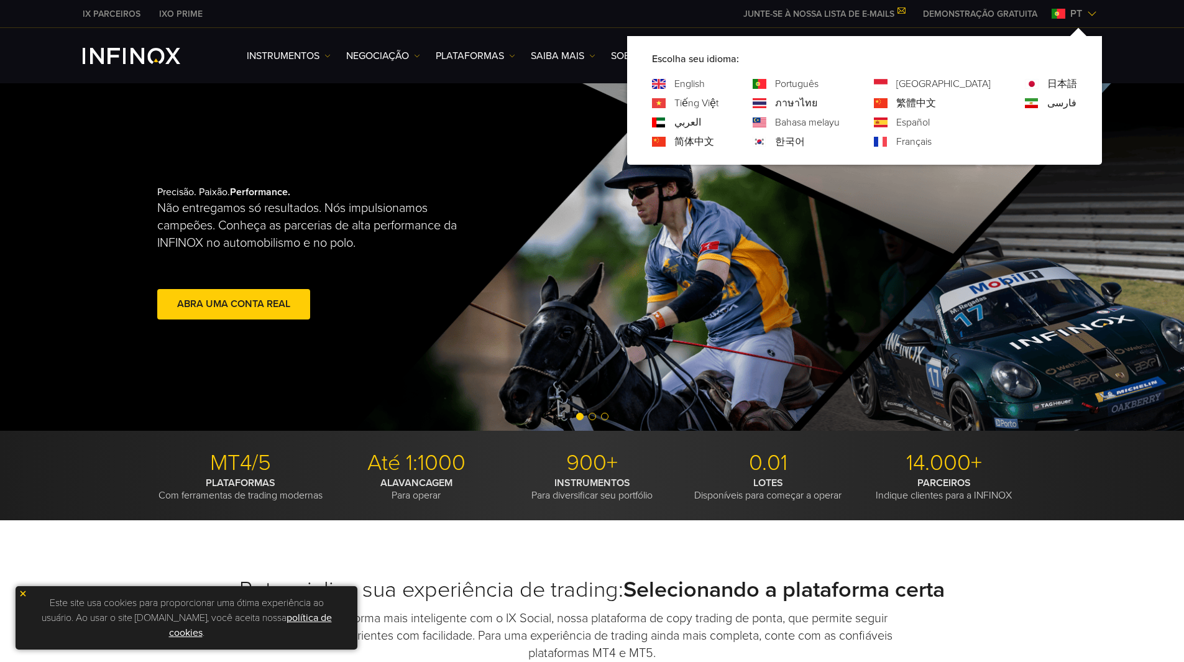
click at [1048, 83] on link "日本語" at bounding box center [1063, 83] width 30 height 15
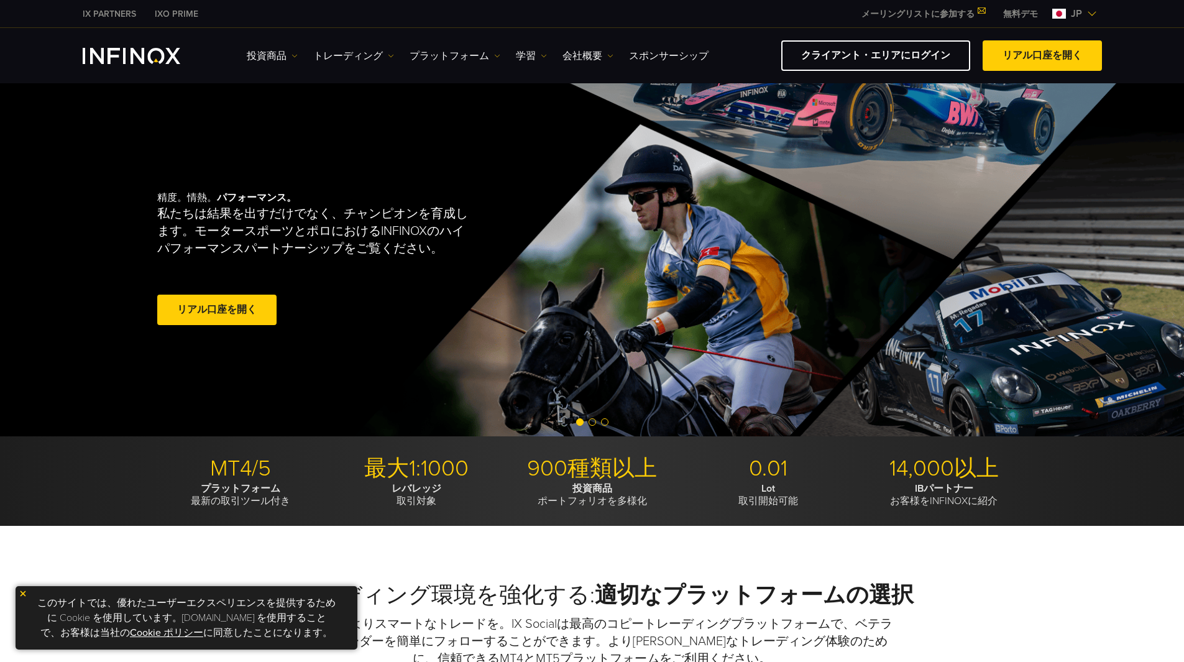
click at [1087, 19] on span "jp" at bounding box center [1076, 13] width 21 height 15
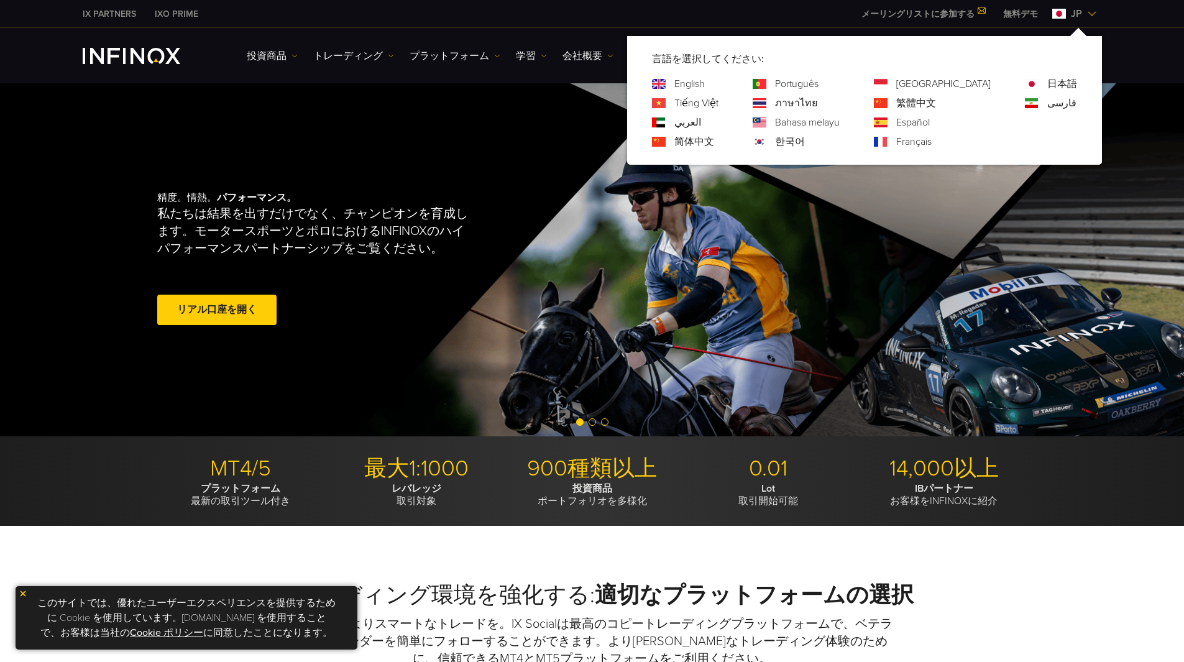
click at [719, 101] on link "Tiếng Việt" at bounding box center [697, 103] width 44 height 15
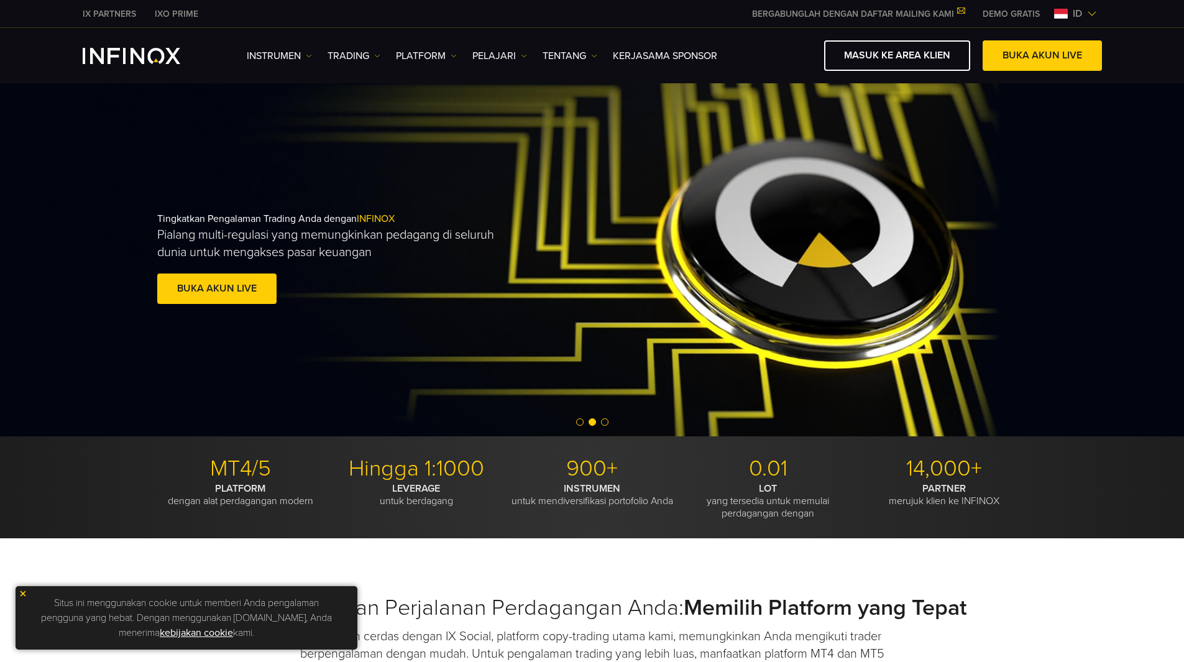
drag, startPoint x: 1080, startPoint y: 9, endPoint x: 1089, endPoint y: 33, distance: 25.2
click at [1080, 11] on span "id" at bounding box center [1077, 13] width 19 height 15
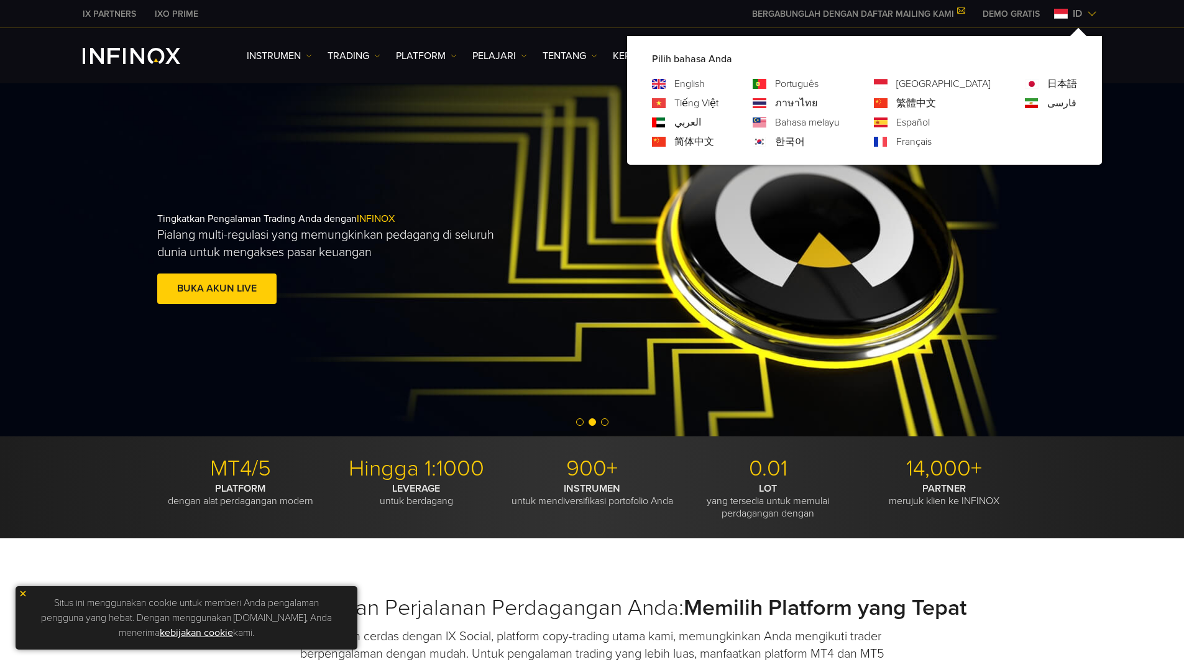
click at [1056, 83] on link "日本語" at bounding box center [1063, 83] width 30 height 15
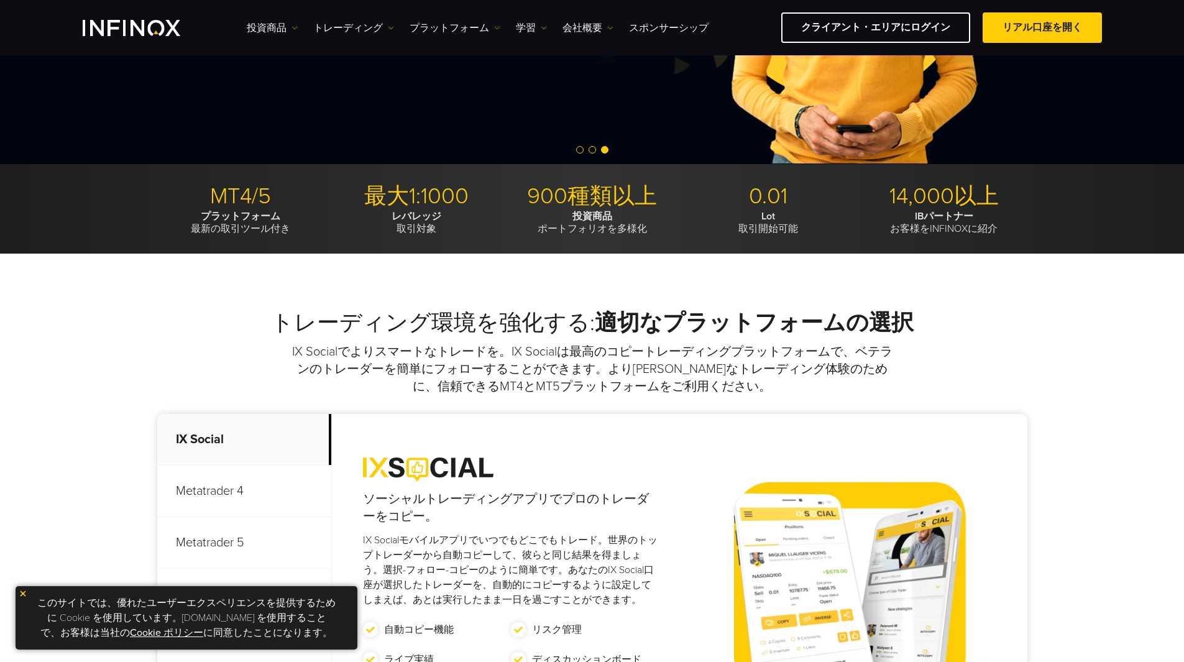
scroll to position [373, 0]
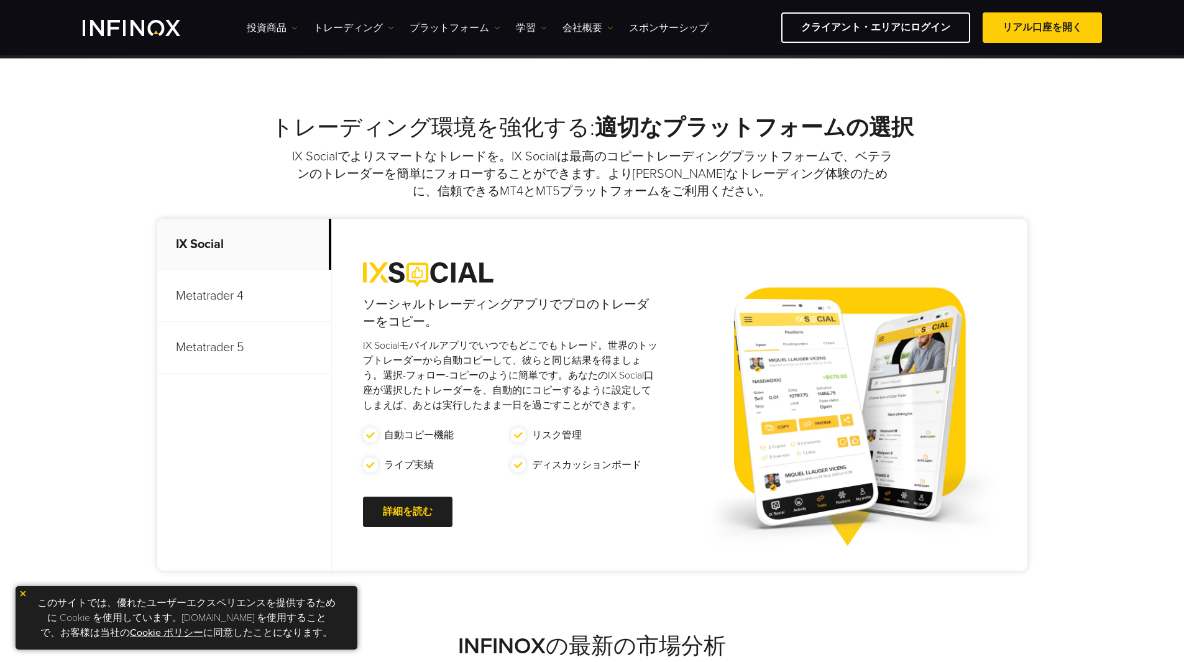
scroll to position [373, 0]
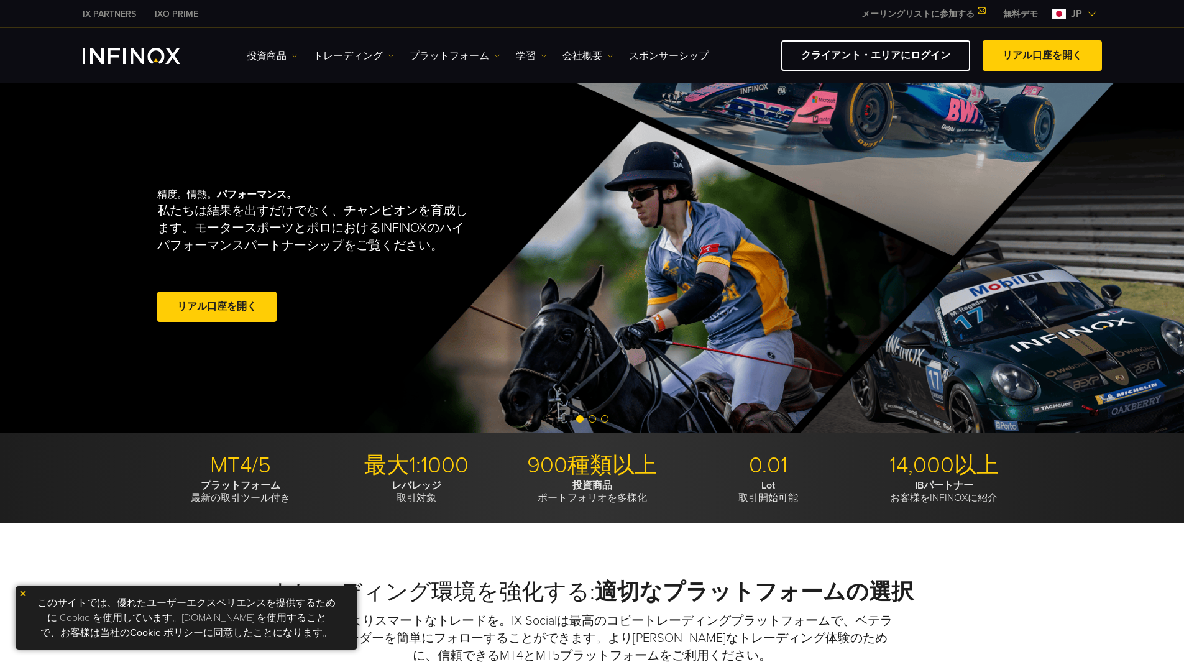
click at [1082, 8] on span "jp" at bounding box center [1076, 13] width 21 height 15
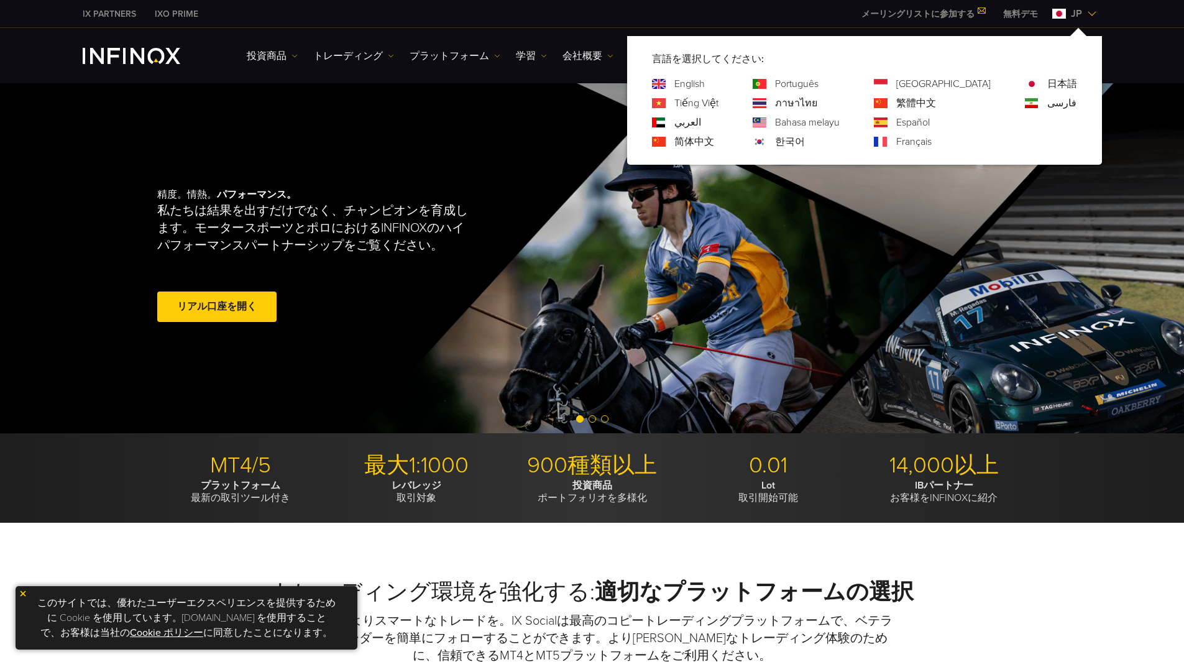
click at [719, 104] on link "Tiếng Việt" at bounding box center [697, 103] width 44 height 15
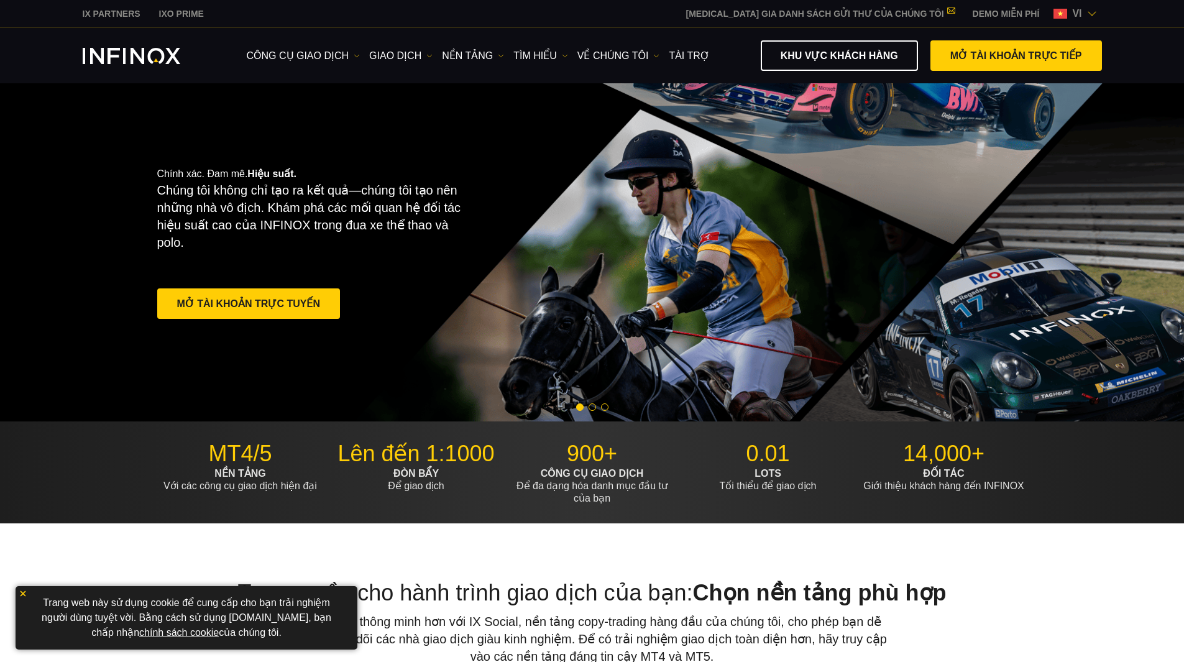
click at [1087, 16] on img at bounding box center [1092, 14] width 10 height 10
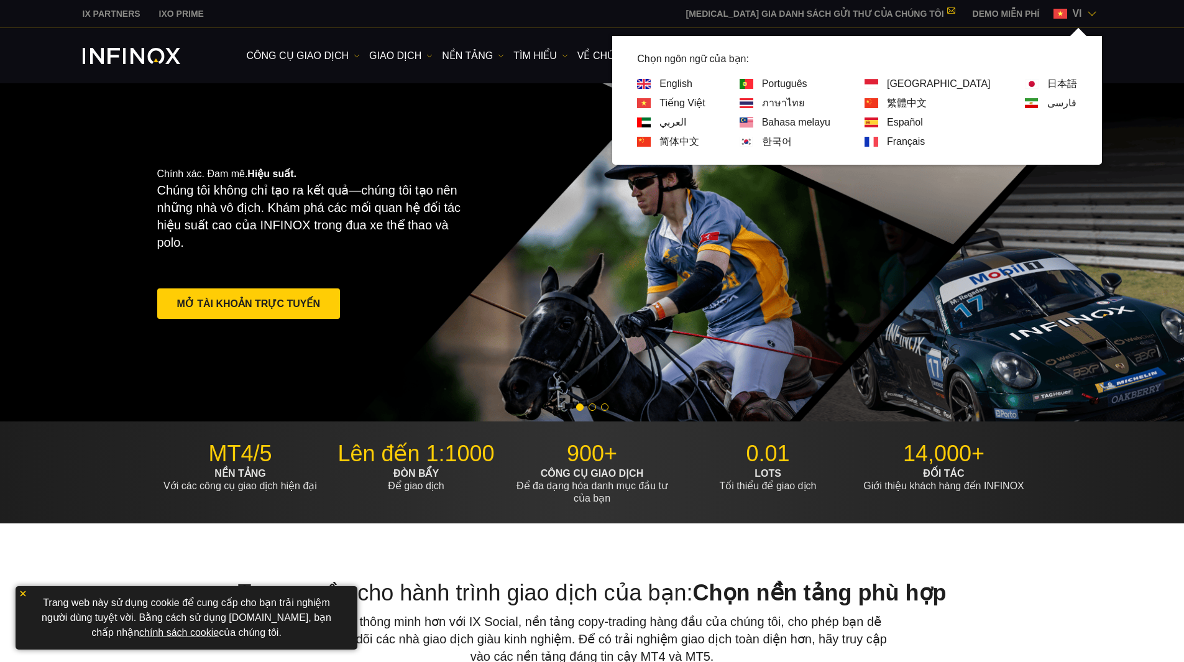
click at [804, 104] on link "ภาษาไทย" at bounding box center [783, 103] width 42 height 15
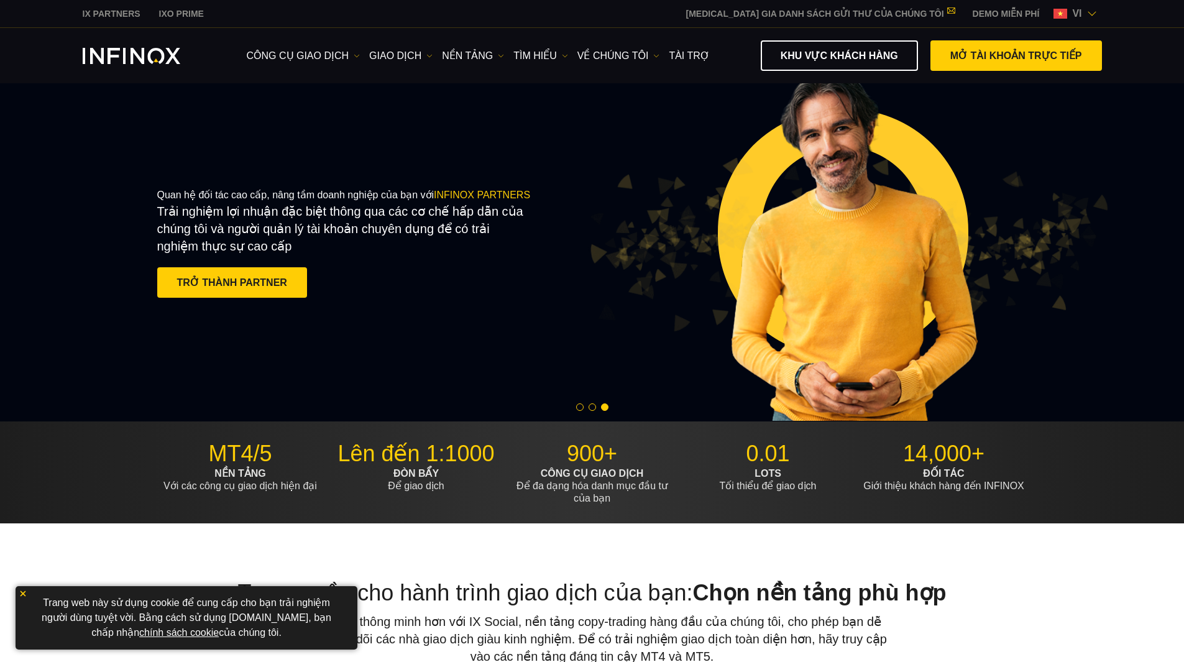
click at [1069, 22] on div "IX PARTNERS IXO PRIME THAM GIA DANH SÁCH GỬI THƯ CỦA CHÚNG TÔI Không bao giờ bỏ…" at bounding box center [593, 13] width 1020 height 27
click at [1074, 14] on span "vi" at bounding box center [1076, 13] width 19 height 15
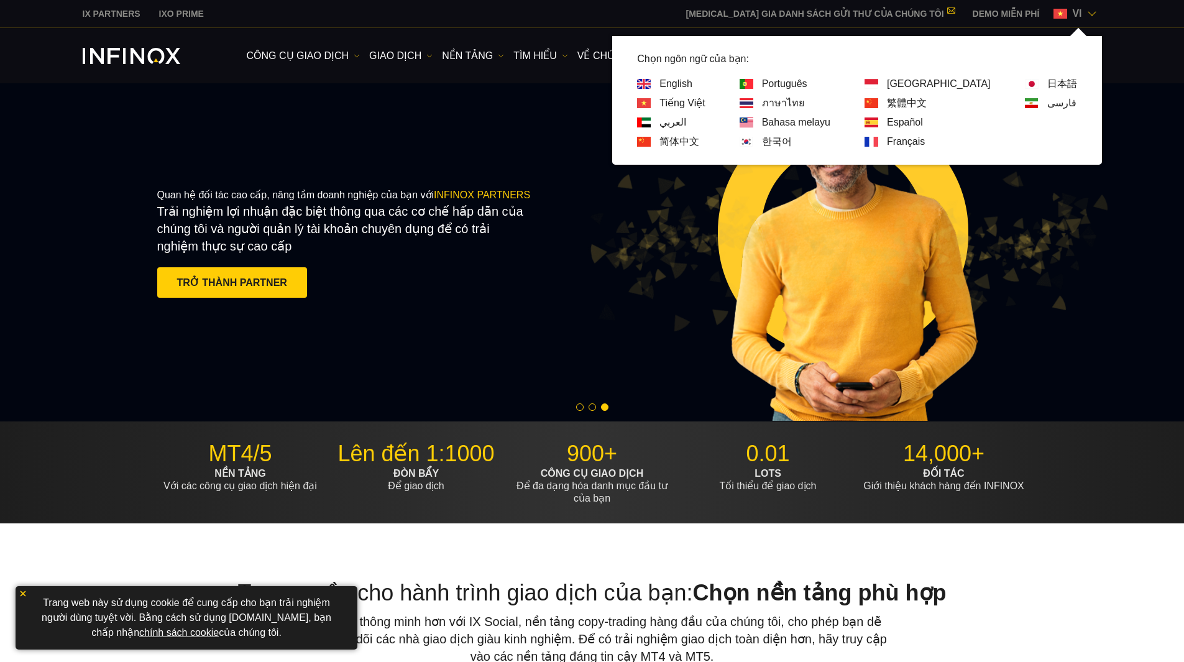
click at [1039, 101] on div "فارسی" at bounding box center [1051, 103] width 52 height 15
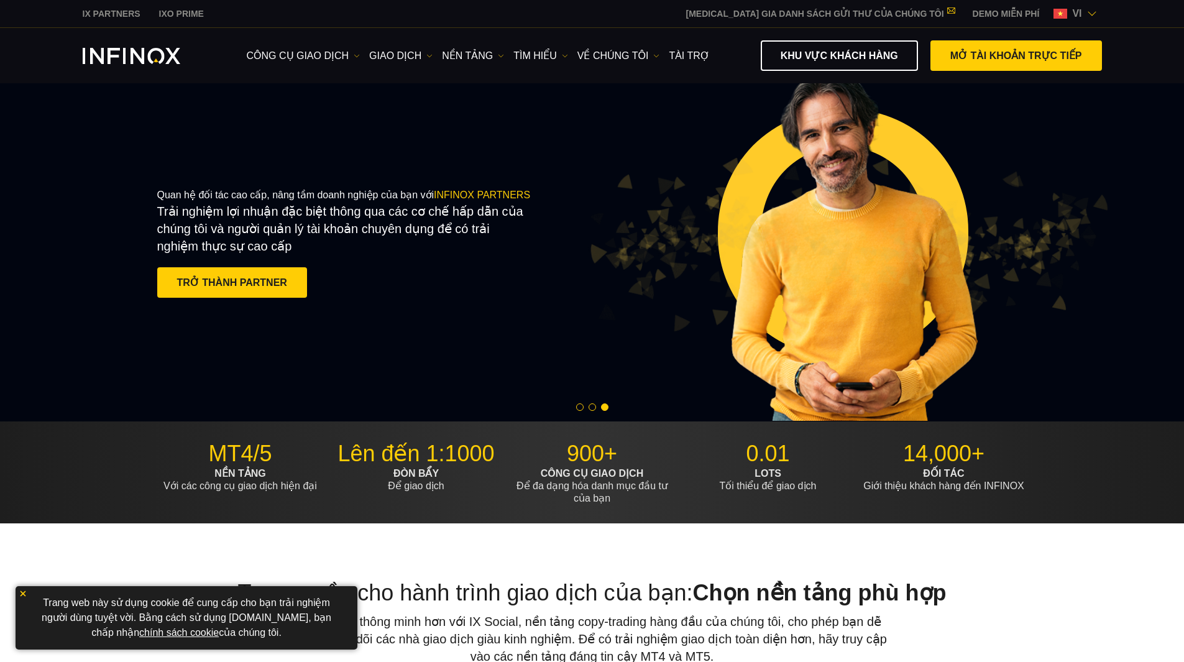
click at [1081, 12] on span "vi" at bounding box center [1076, 13] width 19 height 15
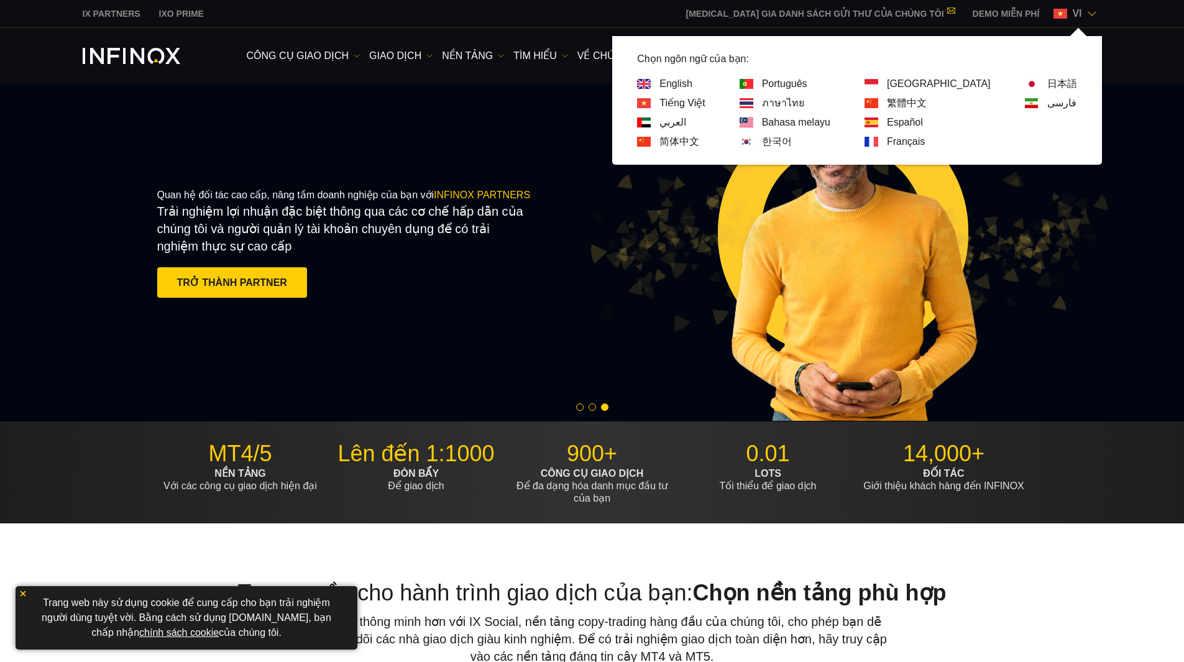
click at [1057, 104] on link "فارسی" at bounding box center [1062, 103] width 29 height 15
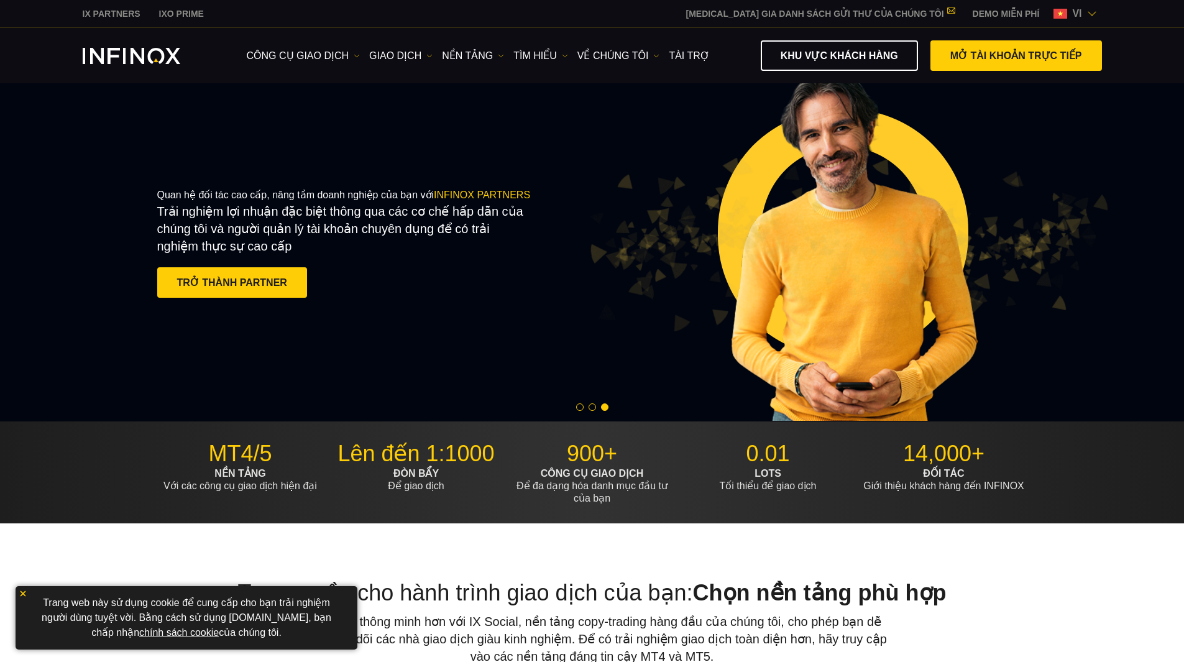
click at [1078, 15] on span "vi" at bounding box center [1076, 13] width 19 height 15
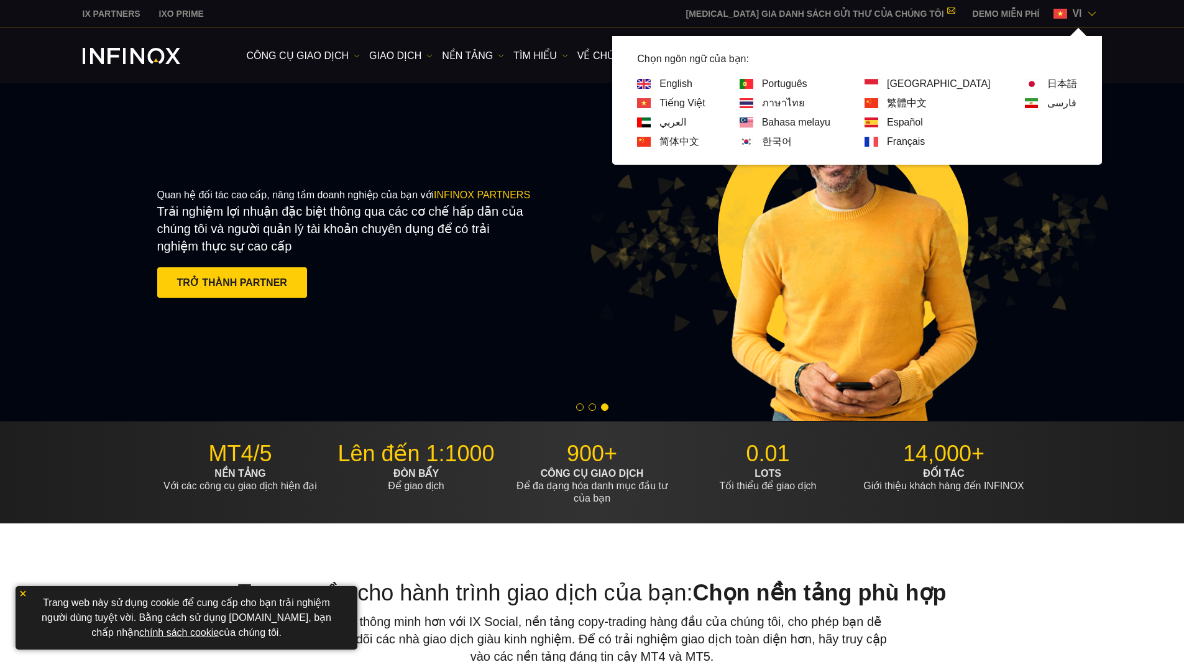
click at [686, 119] on link "العربي" at bounding box center [673, 122] width 27 height 15
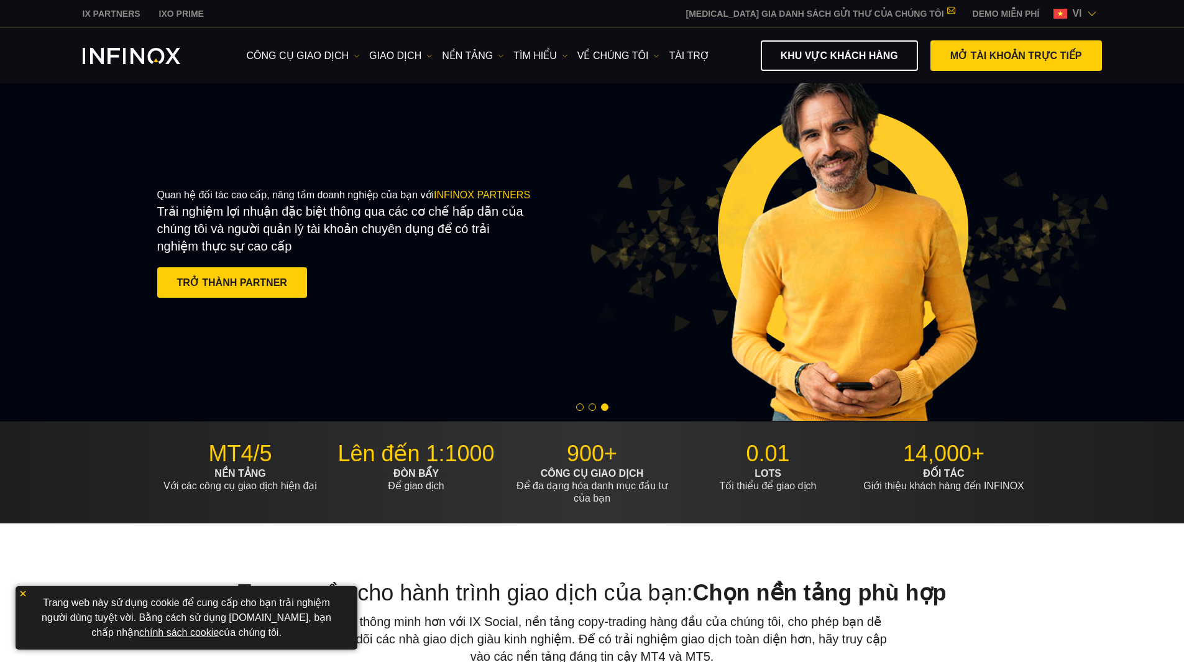
click at [1071, 12] on span "vi" at bounding box center [1076, 13] width 19 height 15
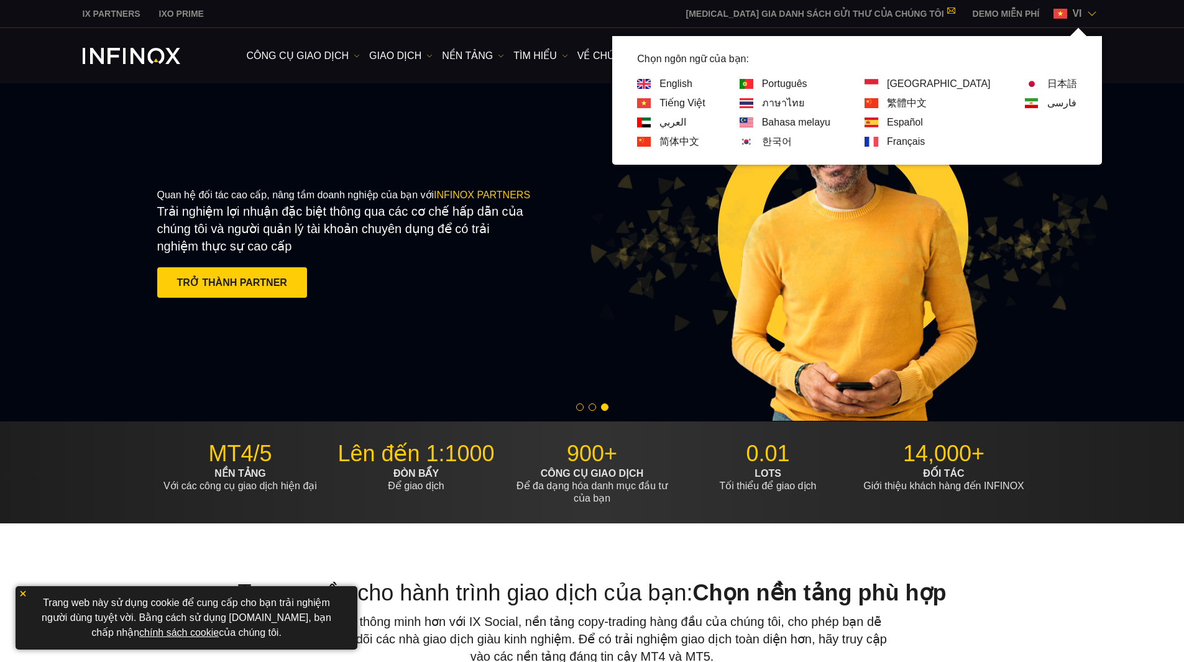
click at [831, 126] on link "Bahasa melayu" at bounding box center [796, 122] width 68 height 15
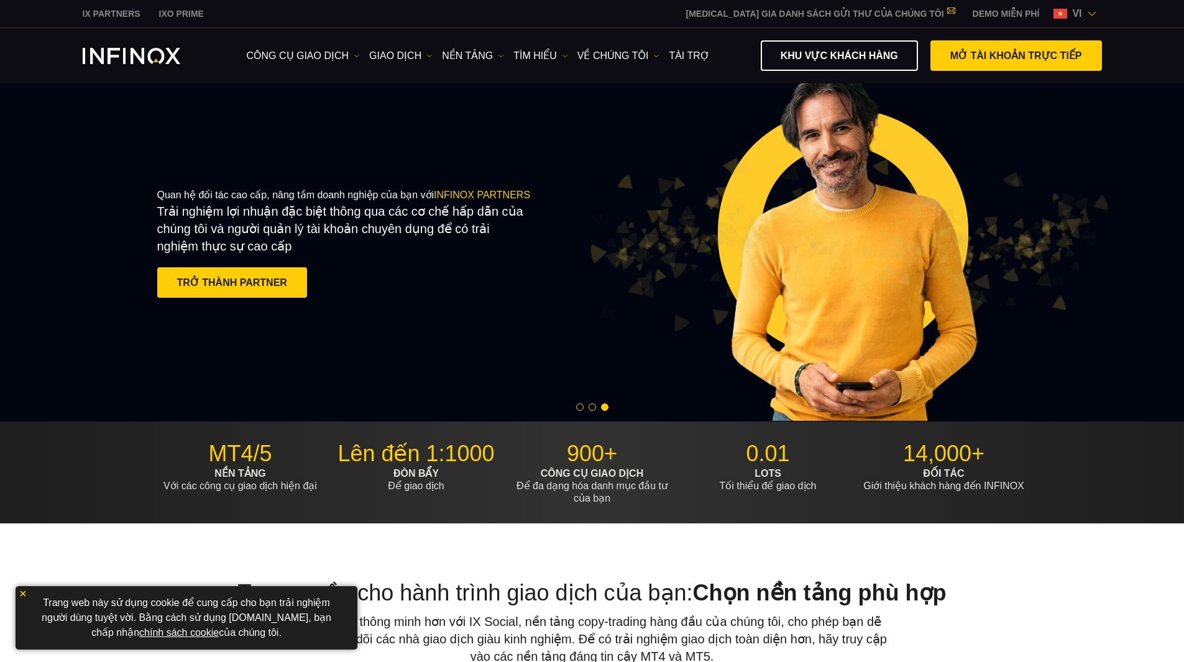
click at [1077, 6] on div "IX PARTNERS IXO PRIME THAM GIA DANH SÁCH GỬI THƯ CỦA CHÚNG TÔI Không bao giờ bỏ…" at bounding box center [593, 13] width 1020 height 27
click at [1065, 16] on img at bounding box center [1061, 14] width 14 height 10
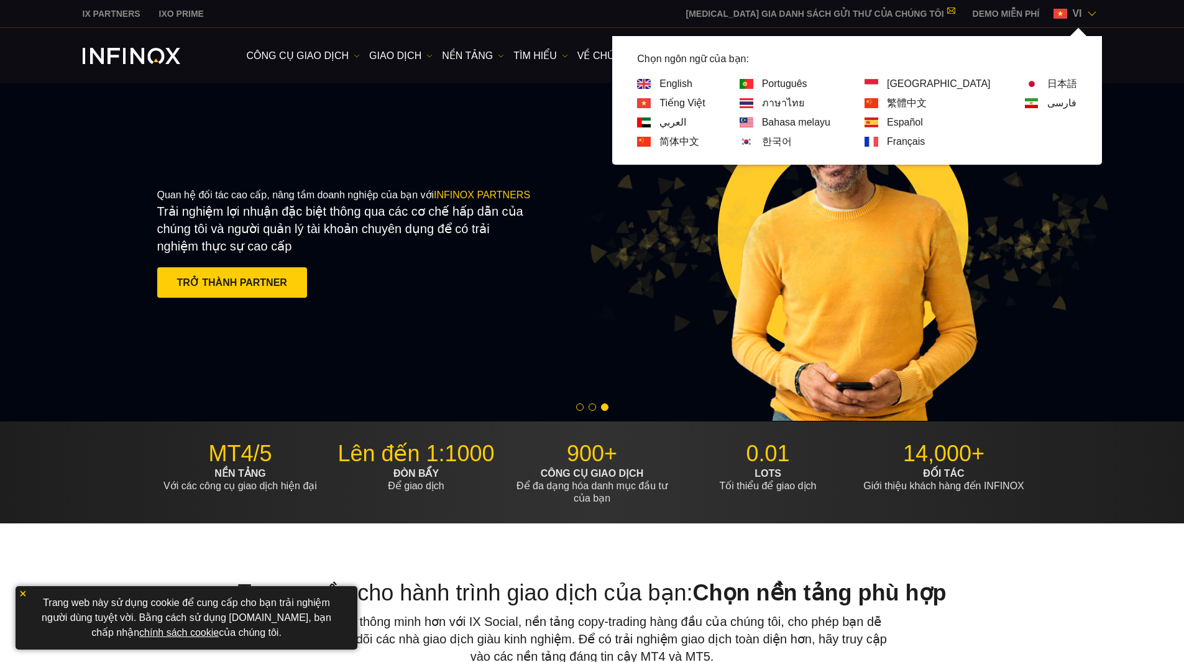
click at [923, 119] on link "Español" at bounding box center [905, 122] width 36 height 15
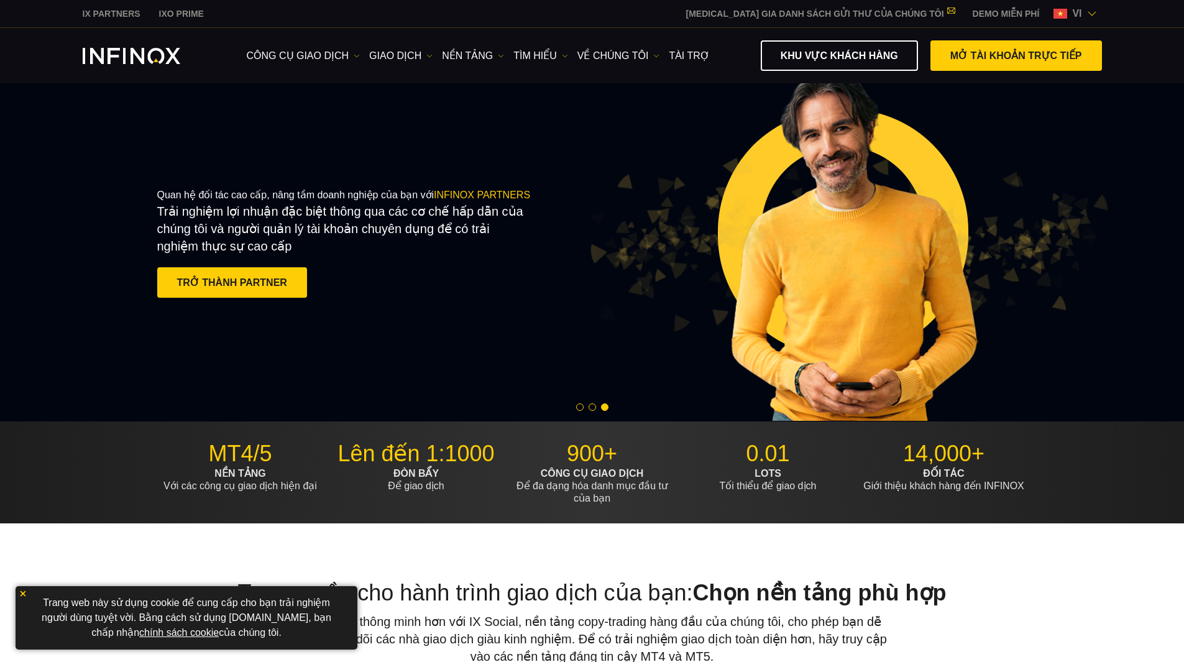
click at [1087, 11] on img at bounding box center [1092, 14] width 10 height 10
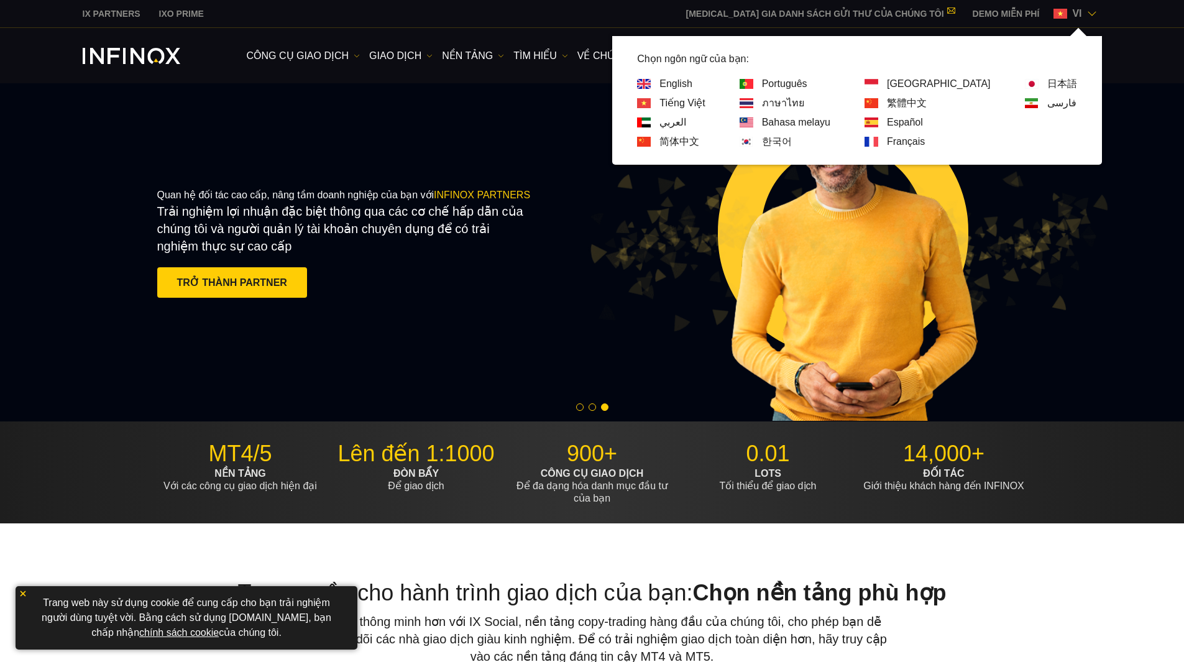
click at [699, 142] on link "简体中文" at bounding box center [680, 141] width 40 height 15
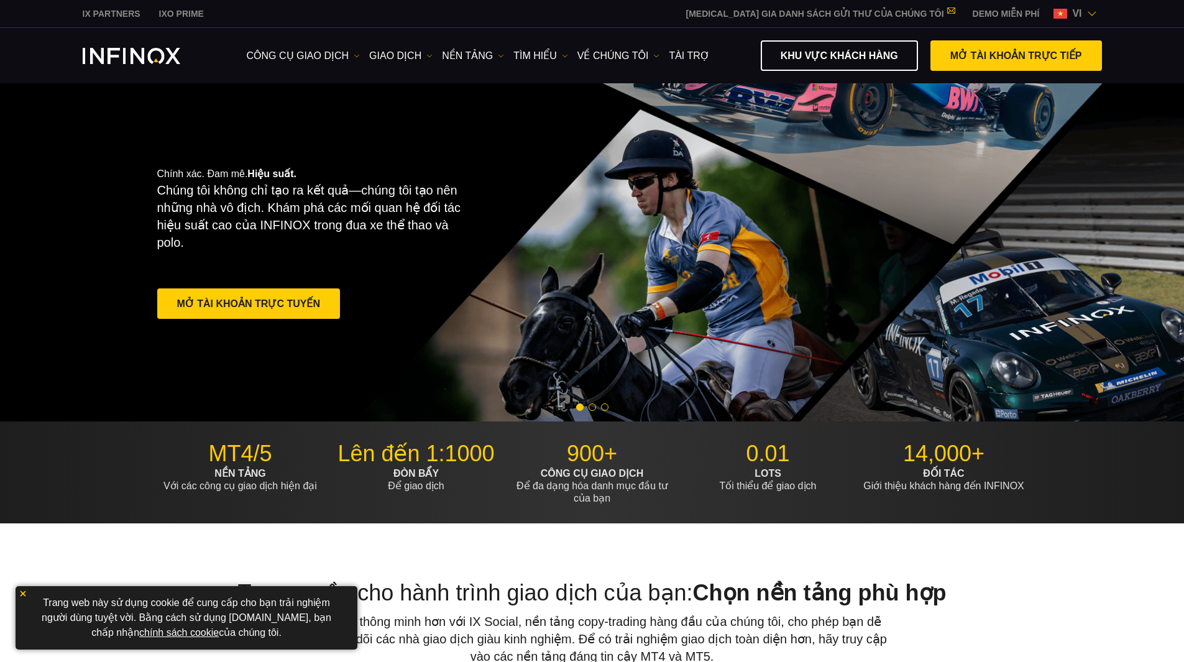
click at [1070, 10] on span "vi" at bounding box center [1076, 13] width 19 height 15
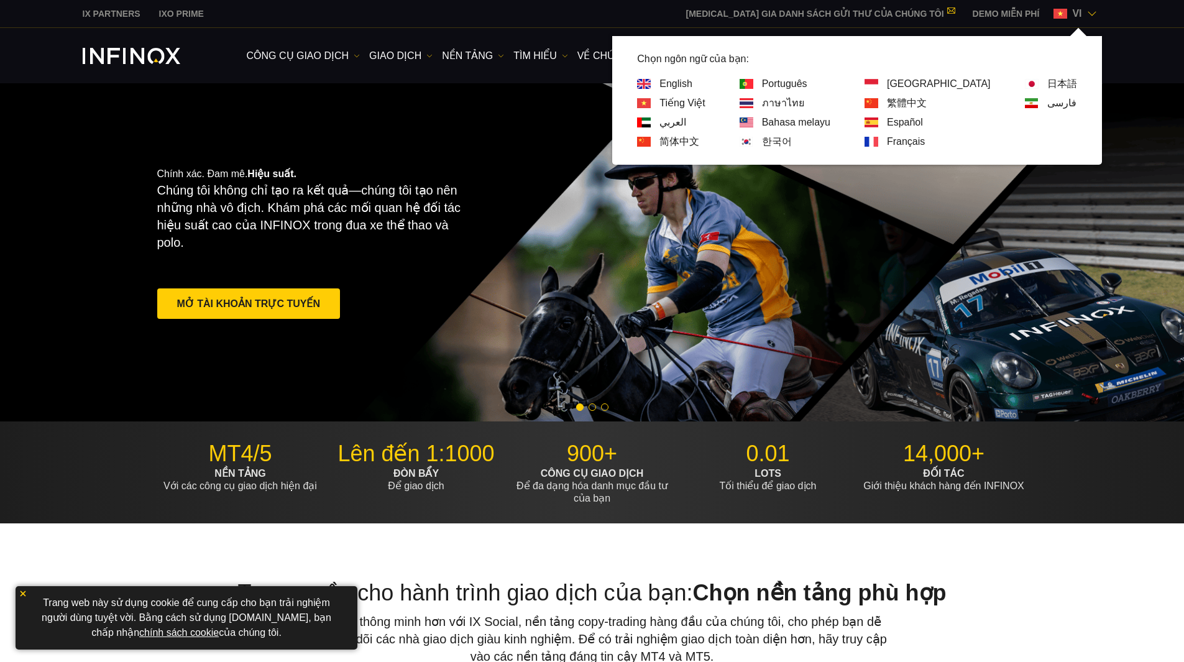
click at [816, 142] on div "한국어" at bounding box center [785, 141] width 91 height 15
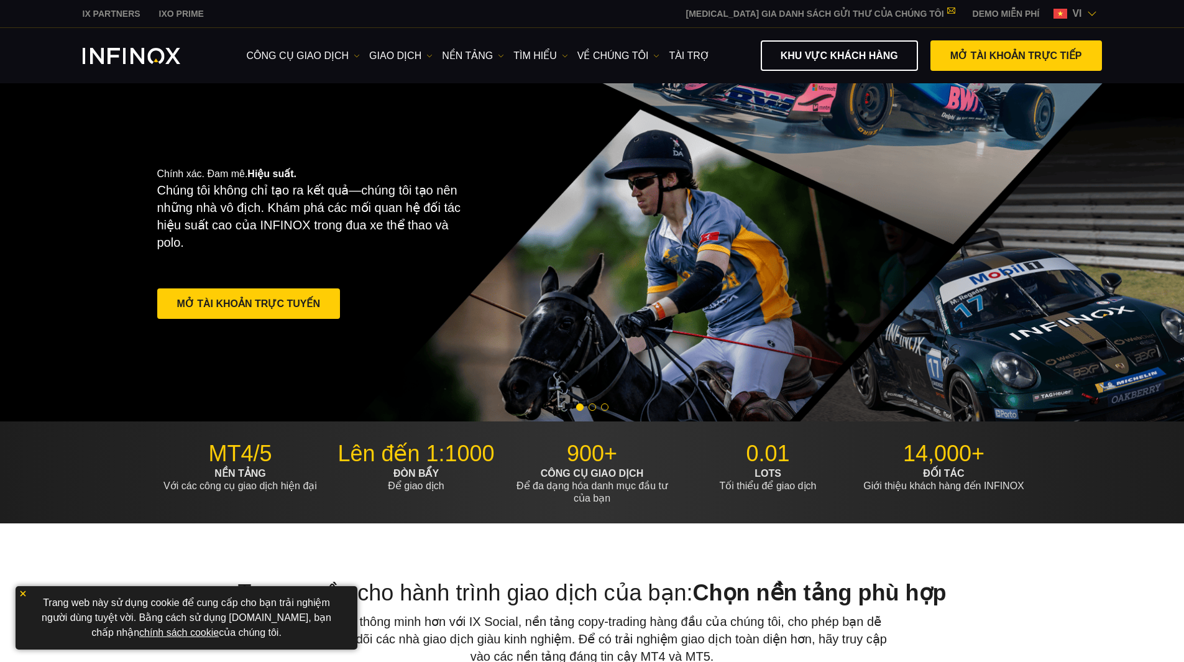
click at [1059, 16] on img at bounding box center [1061, 14] width 14 height 10
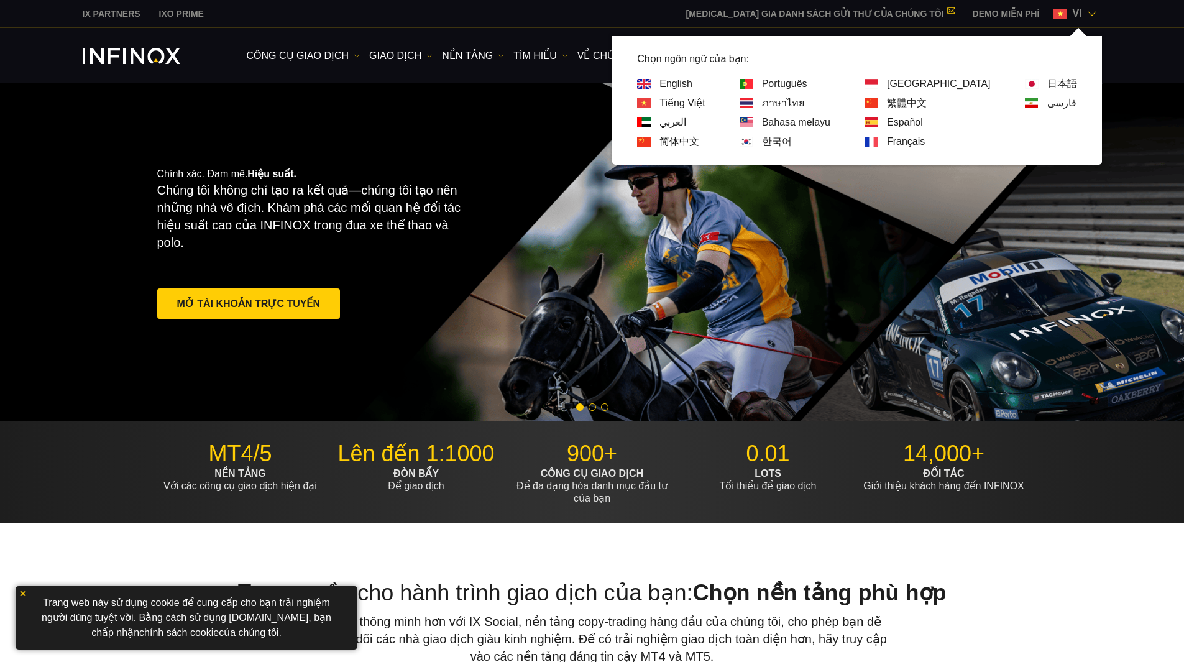
click at [792, 142] on link "한국어" at bounding box center [777, 141] width 30 height 15
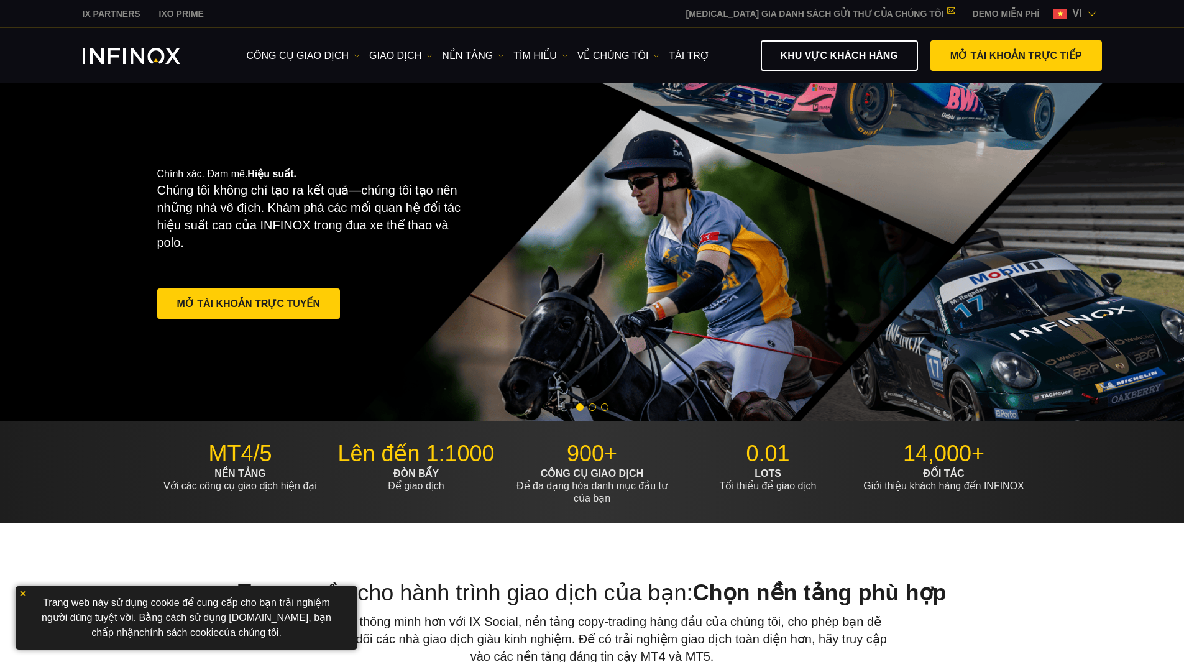
click at [1070, 5] on div "IX PARTNERS IXO PRIME THAM GIA DANH SÁCH GỬI THƯ CỦA CHÚNG TÔI Không bao giờ bỏ…" at bounding box center [593, 13] width 1020 height 27
click at [1067, 17] on span "vi" at bounding box center [1076, 13] width 19 height 15
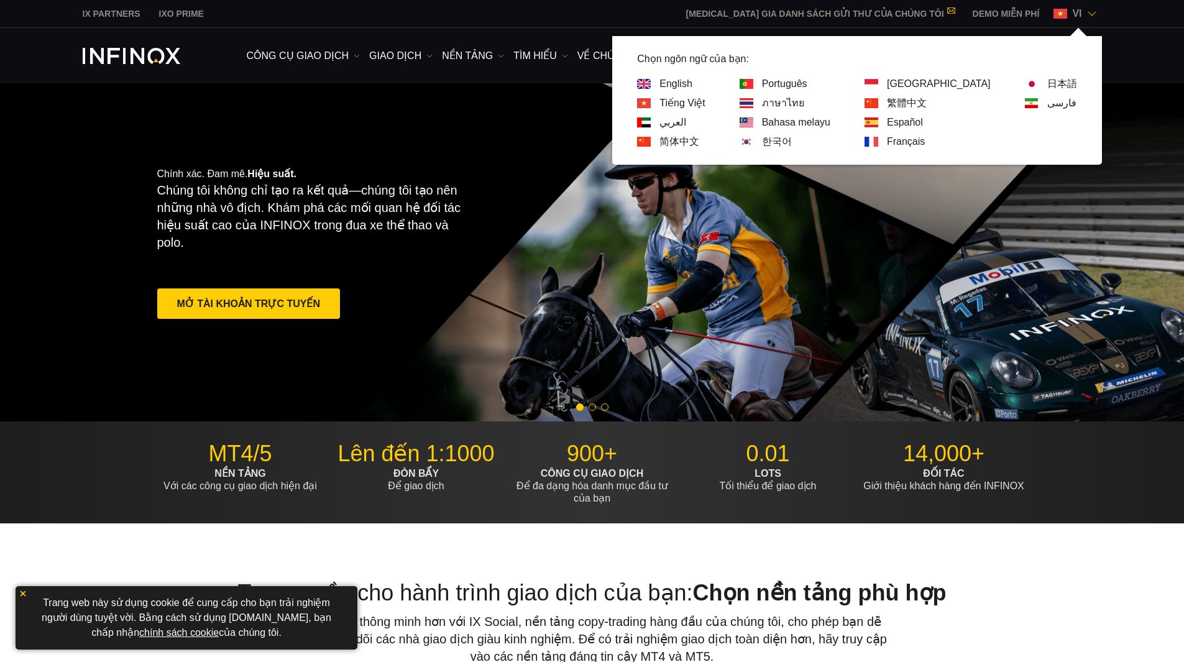
click at [925, 142] on link "Français" at bounding box center [906, 141] width 38 height 15
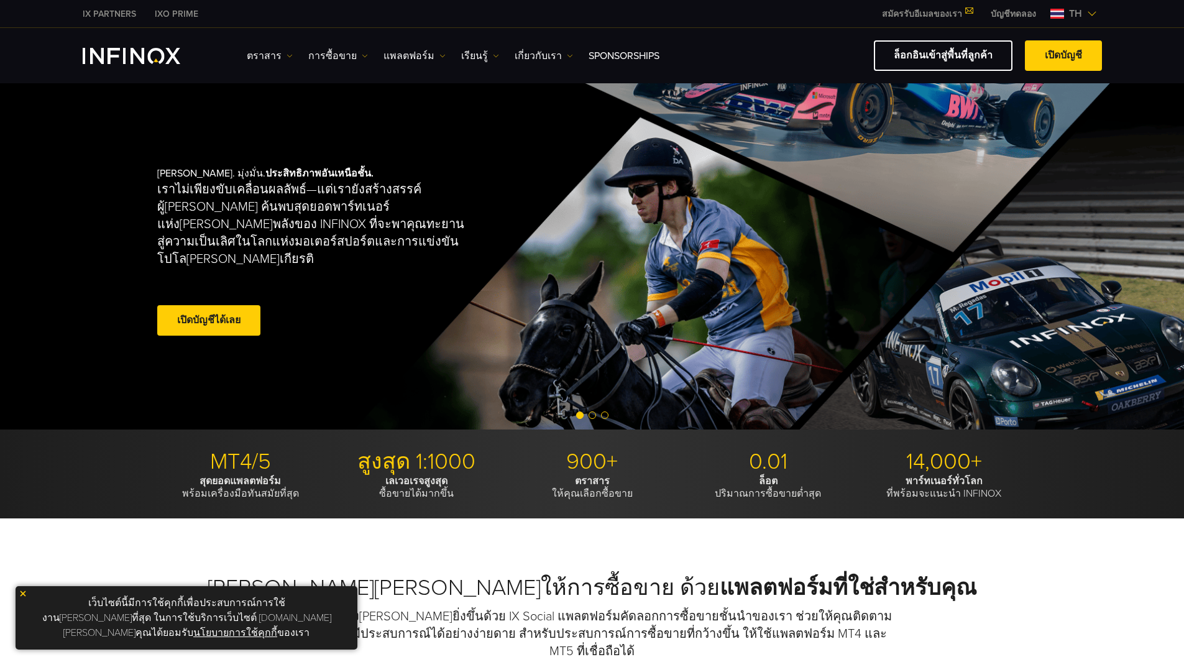
click at [1061, 14] on img at bounding box center [1058, 14] width 14 height 10
click at [1087, 12] on img at bounding box center [1092, 14] width 10 height 10
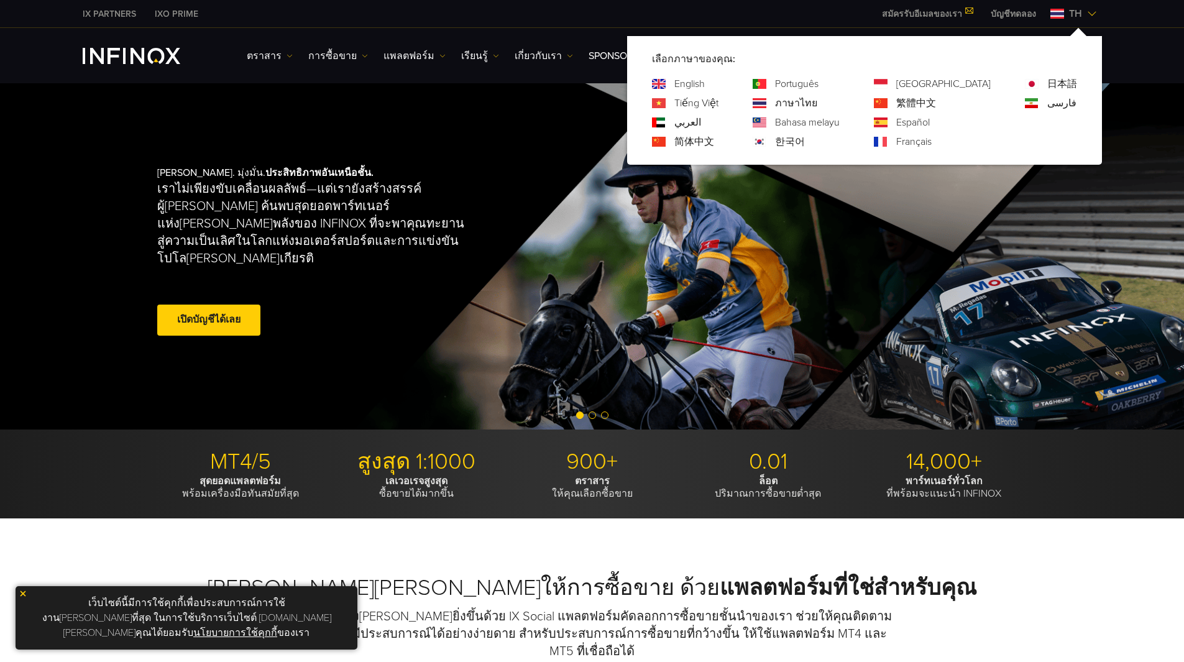
click at [817, 105] on link "ภาษาไทย" at bounding box center [796, 103] width 42 height 15
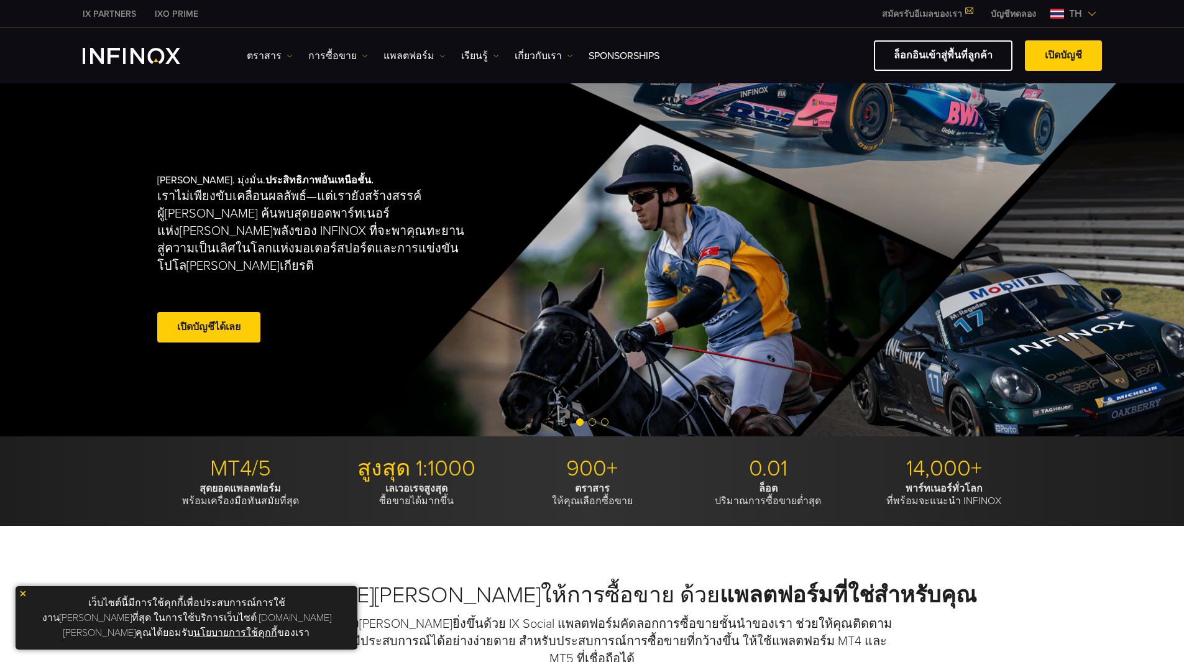
click at [1075, 12] on span "th" at bounding box center [1075, 13] width 23 height 15
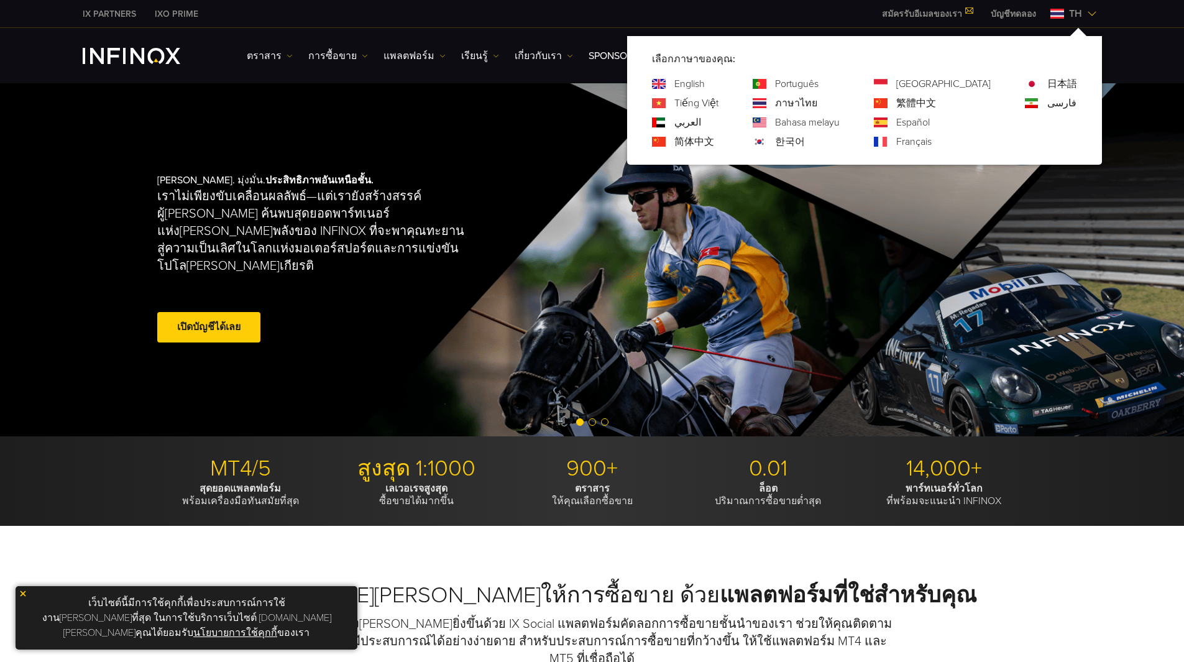
click at [936, 102] on link "繁體中文" at bounding box center [916, 103] width 40 height 15
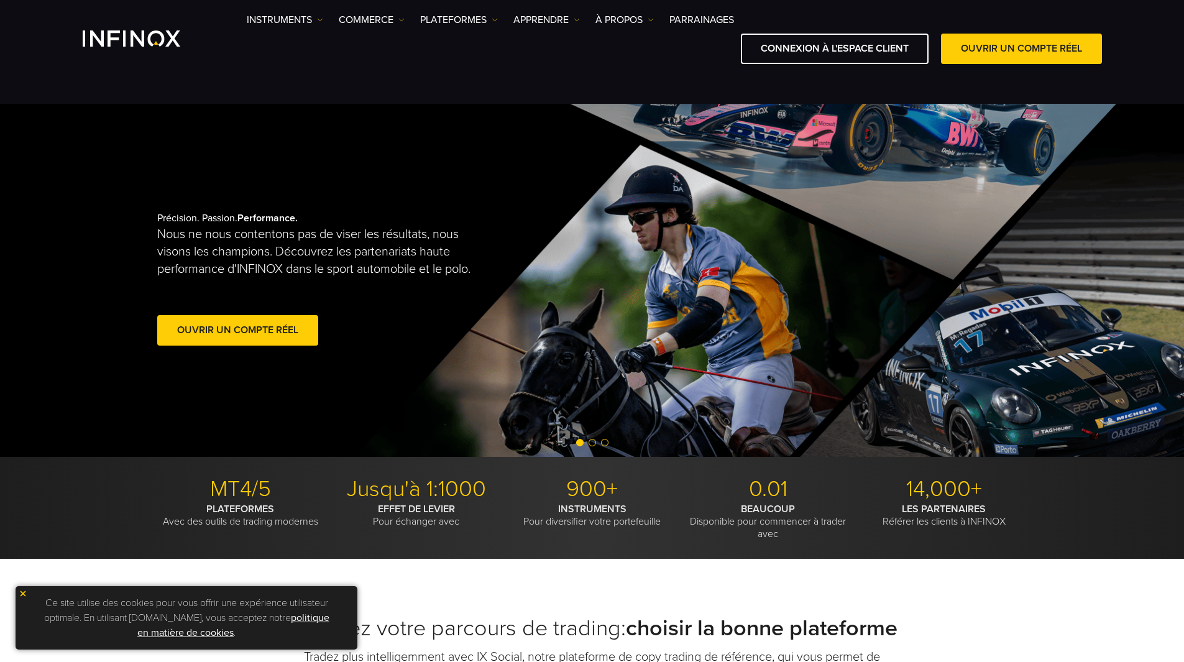
scroll to position [373, 0]
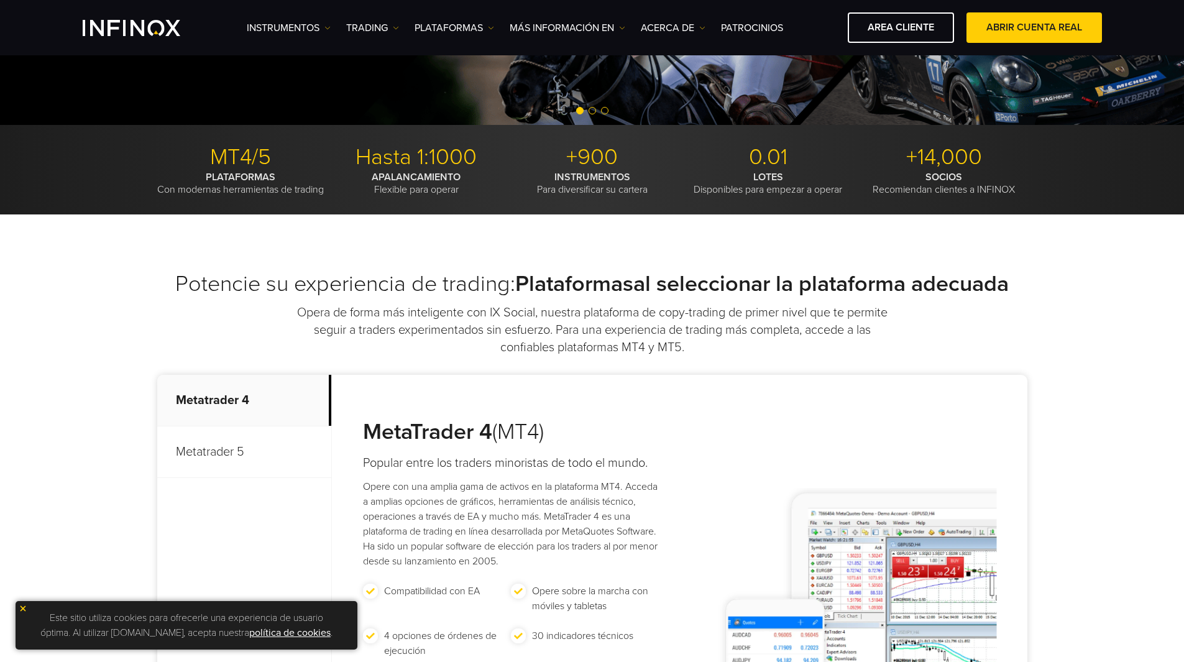
scroll to position [311, 0]
